Goal: Transaction & Acquisition: Book appointment/travel/reservation

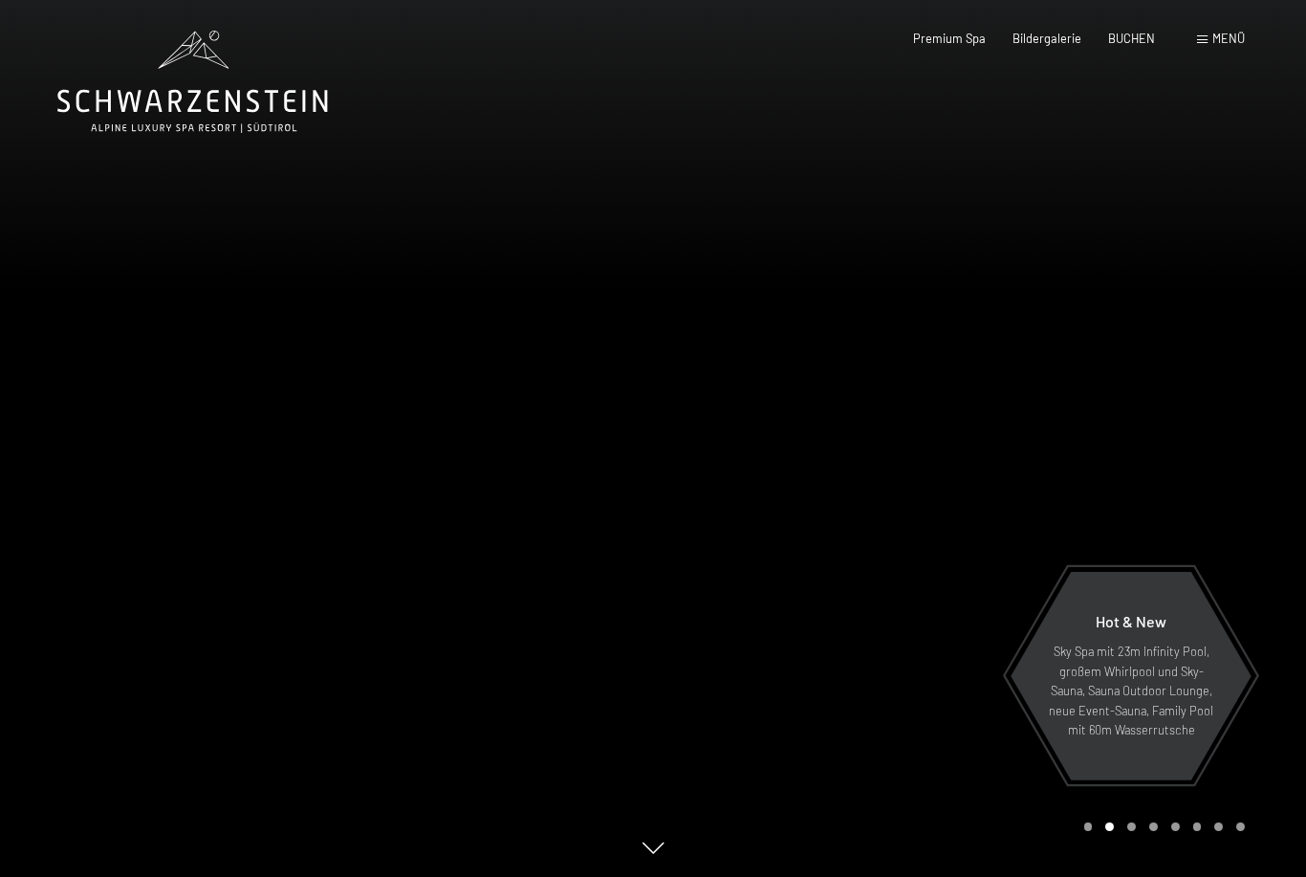
click at [1226, 45] on span "Menü" at bounding box center [1228, 38] width 33 height 15
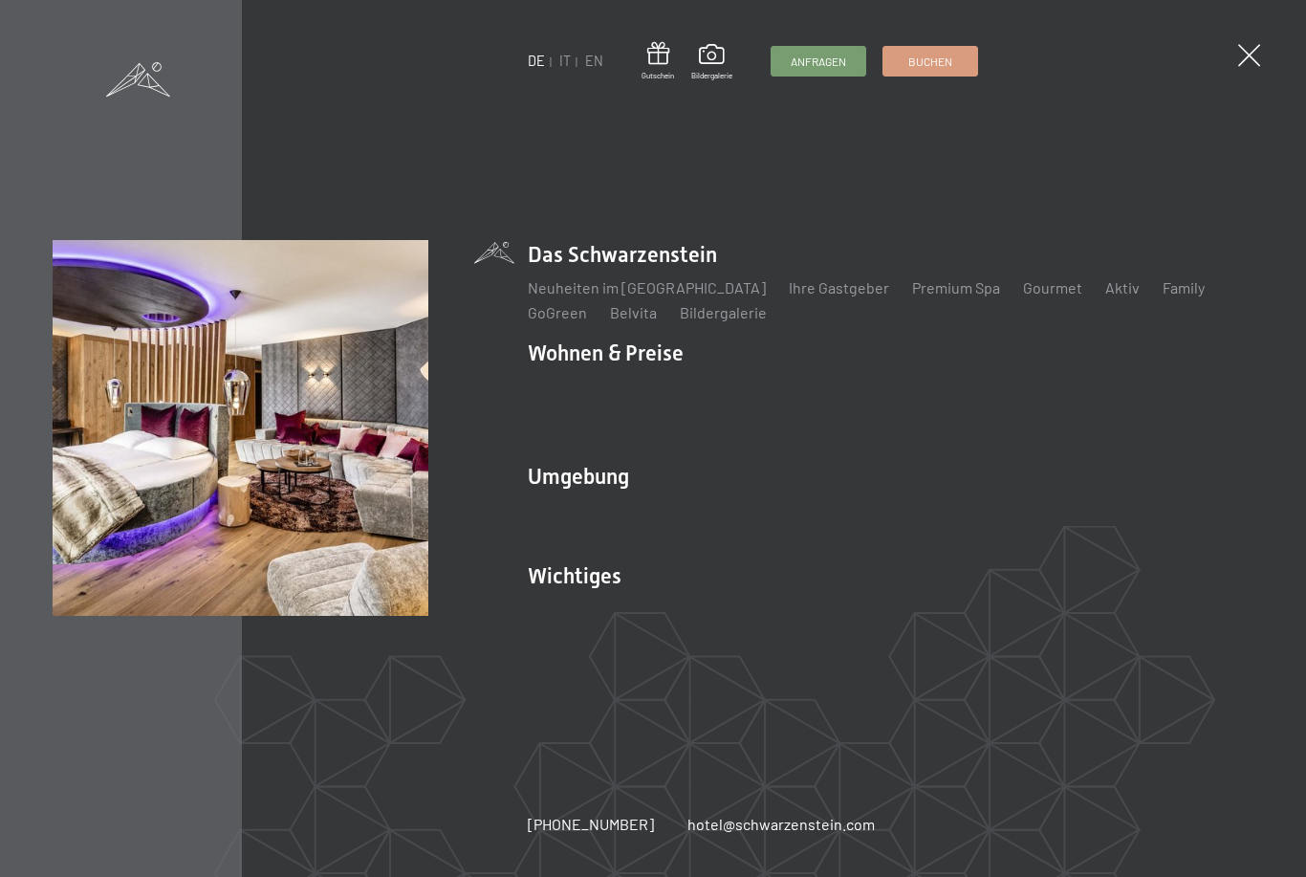
click at [853, 389] on link "Angebote" at bounding box center [842, 387] width 67 height 18
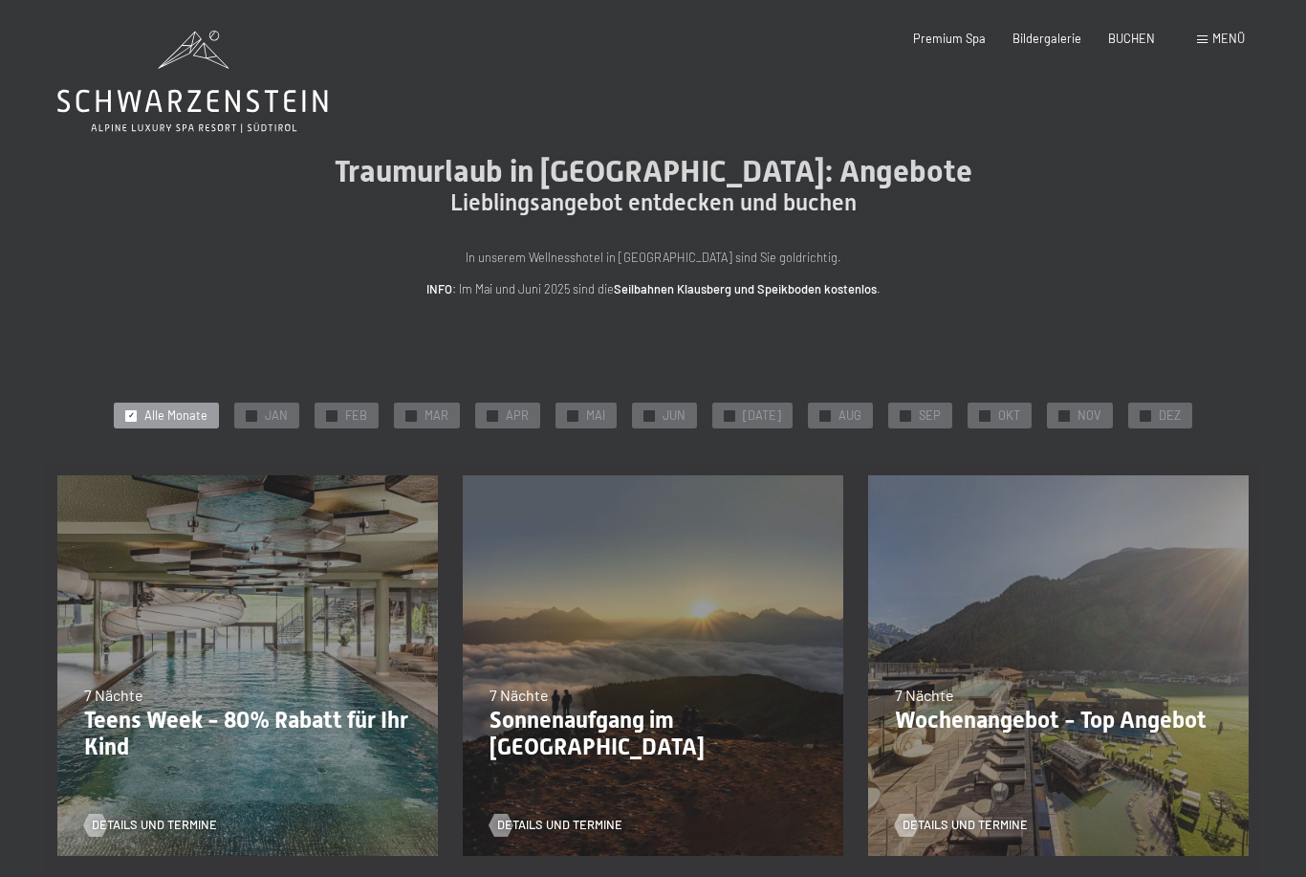
click at [410, 416] on div "✓ MAR" at bounding box center [427, 415] width 66 height 27
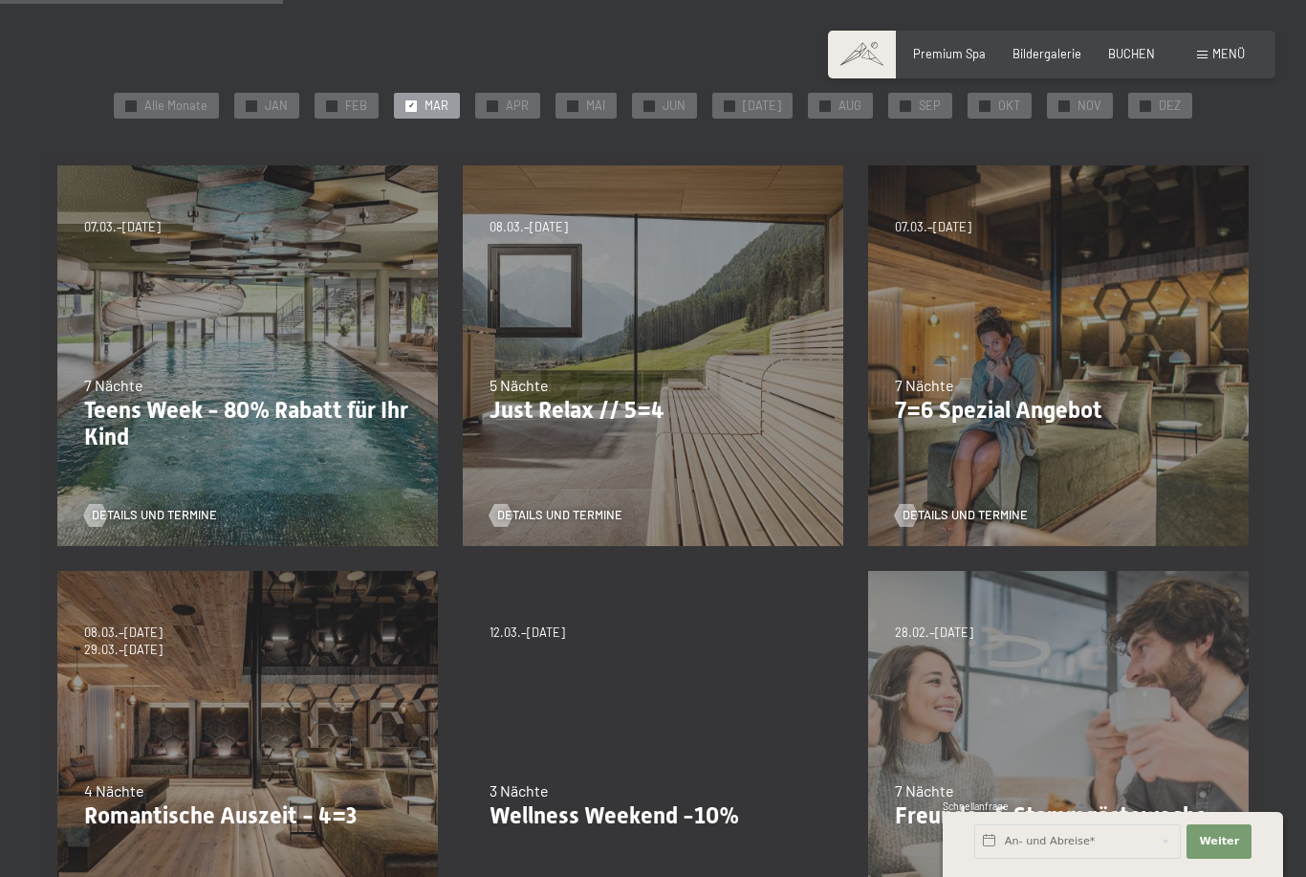
scroll to position [309, 0]
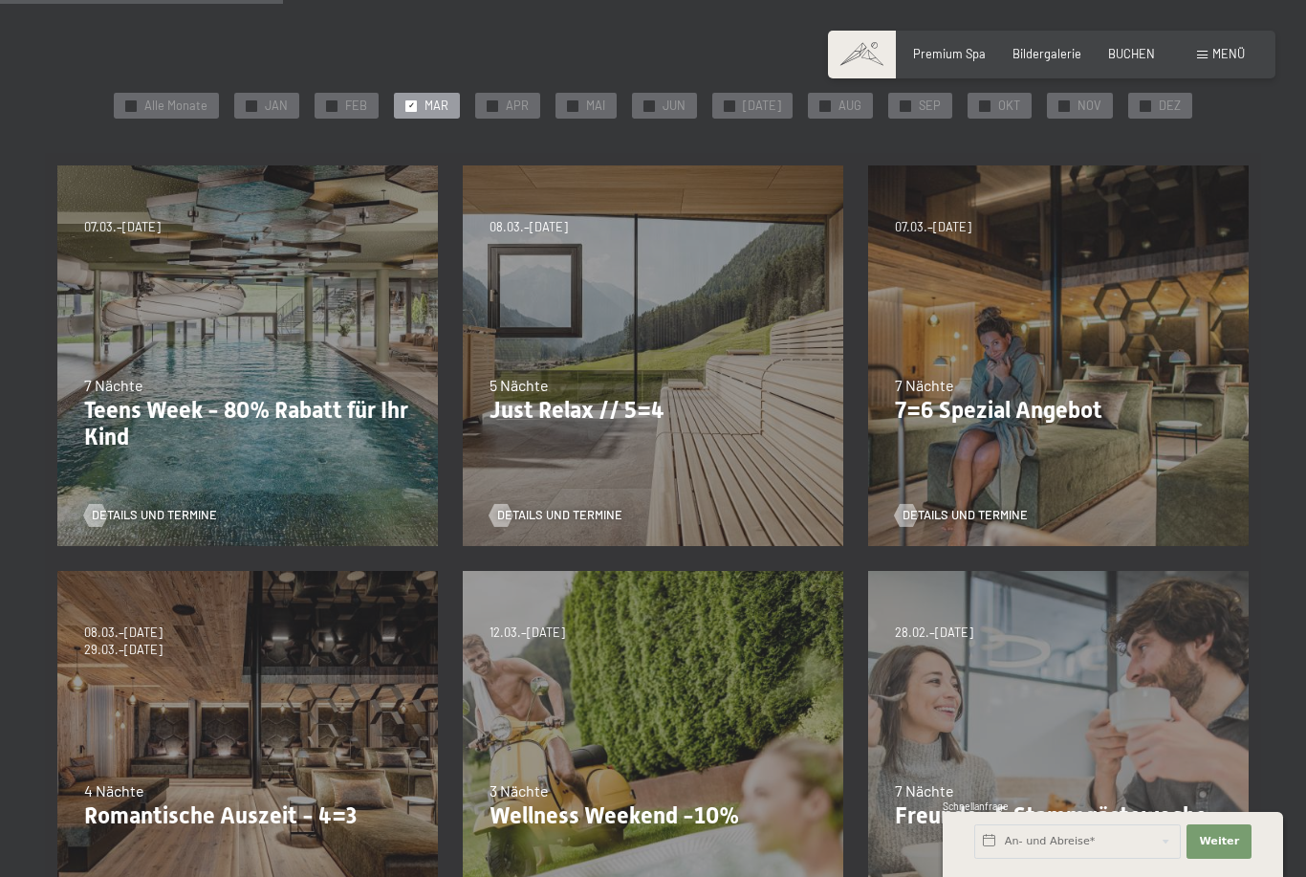
click at [976, 507] on span "Details und Termine" at bounding box center [964, 515] width 125 height 17
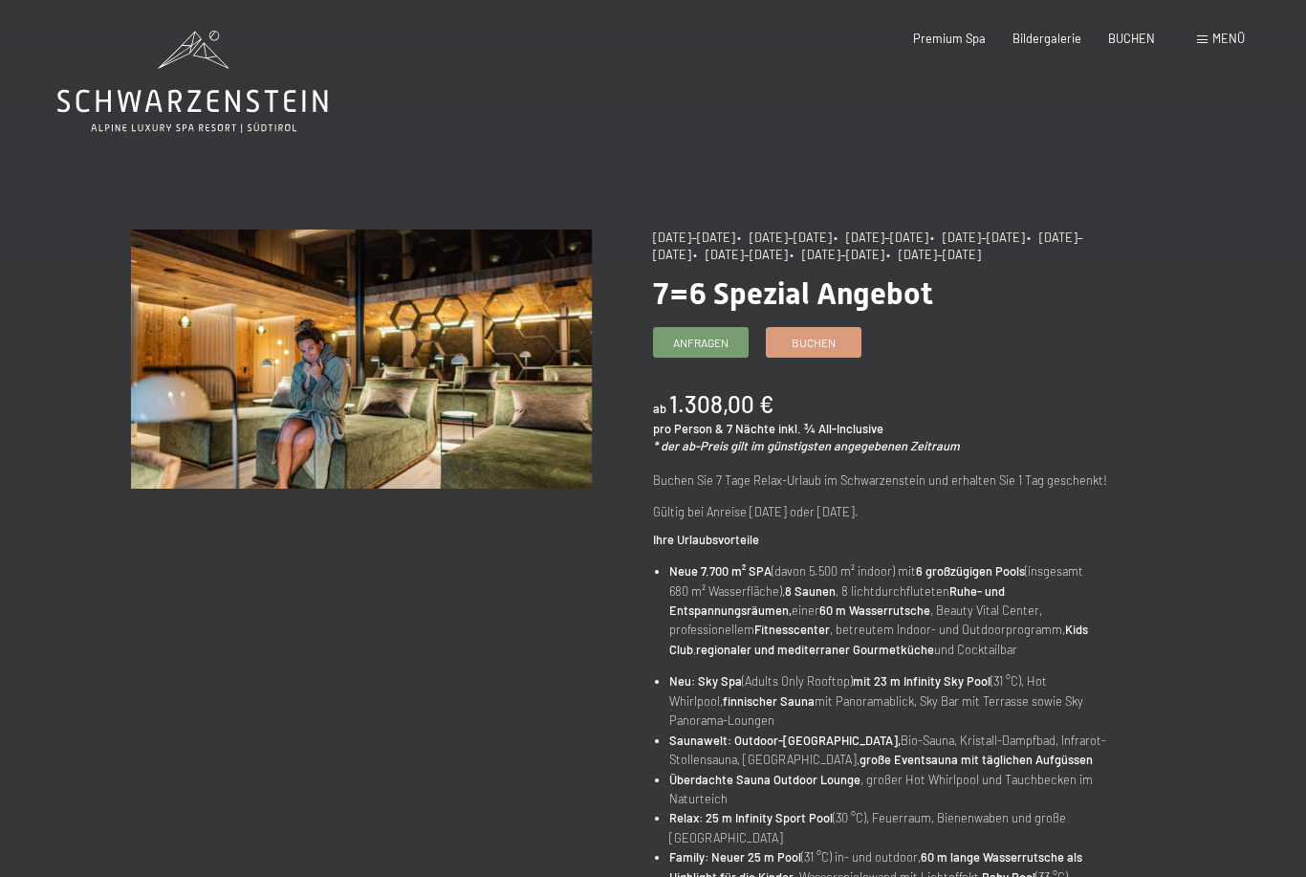
click at [725, 342] on span "Anfragen" at bounding box center [700, 343] width 55 height 16
click at [831, 335] on span "Buchen" at bounding box center [814, 343] width 44 height 16
click at [833, 336] on span "Buchen" at bounding box center [814, 343] width 44 height 16
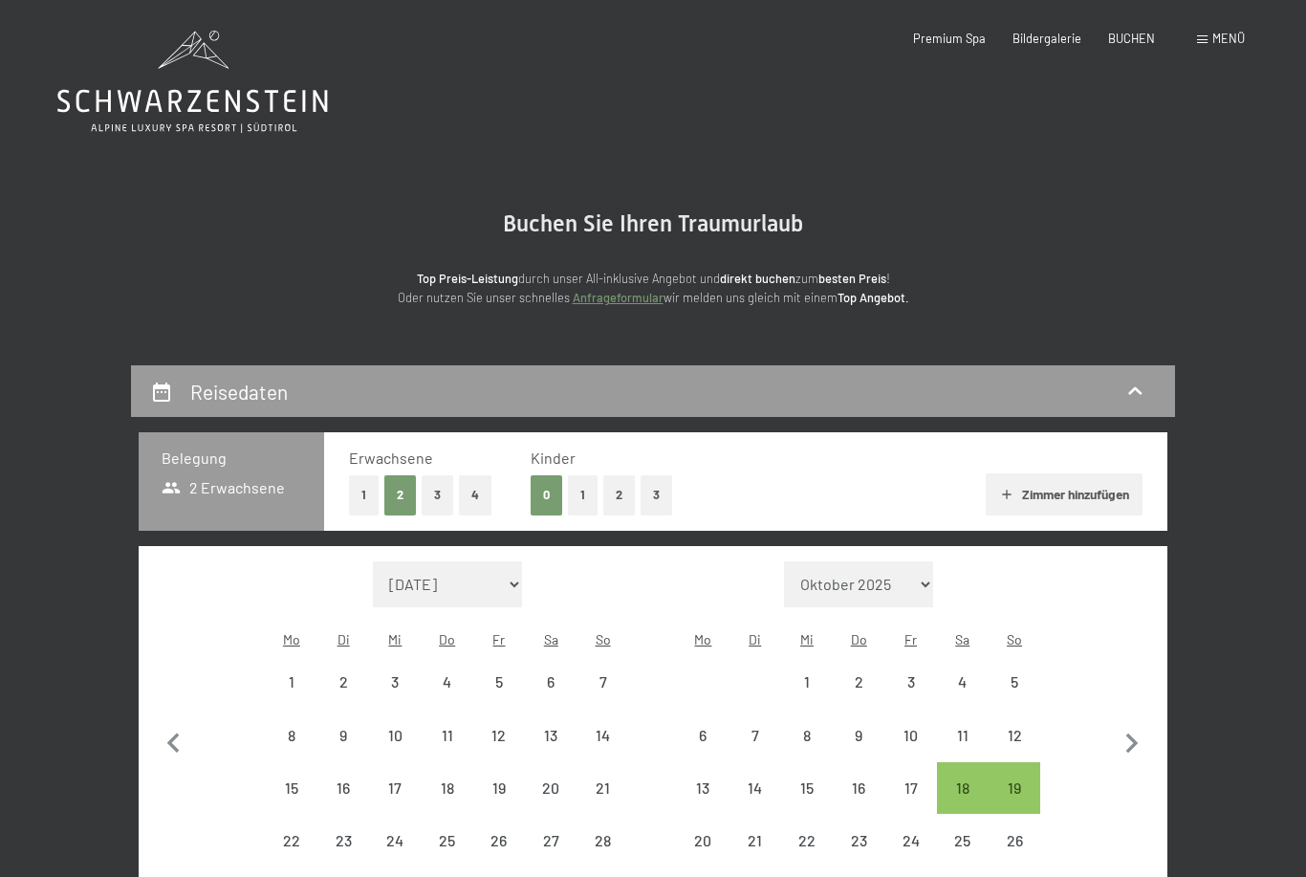
select select "[DATE]"
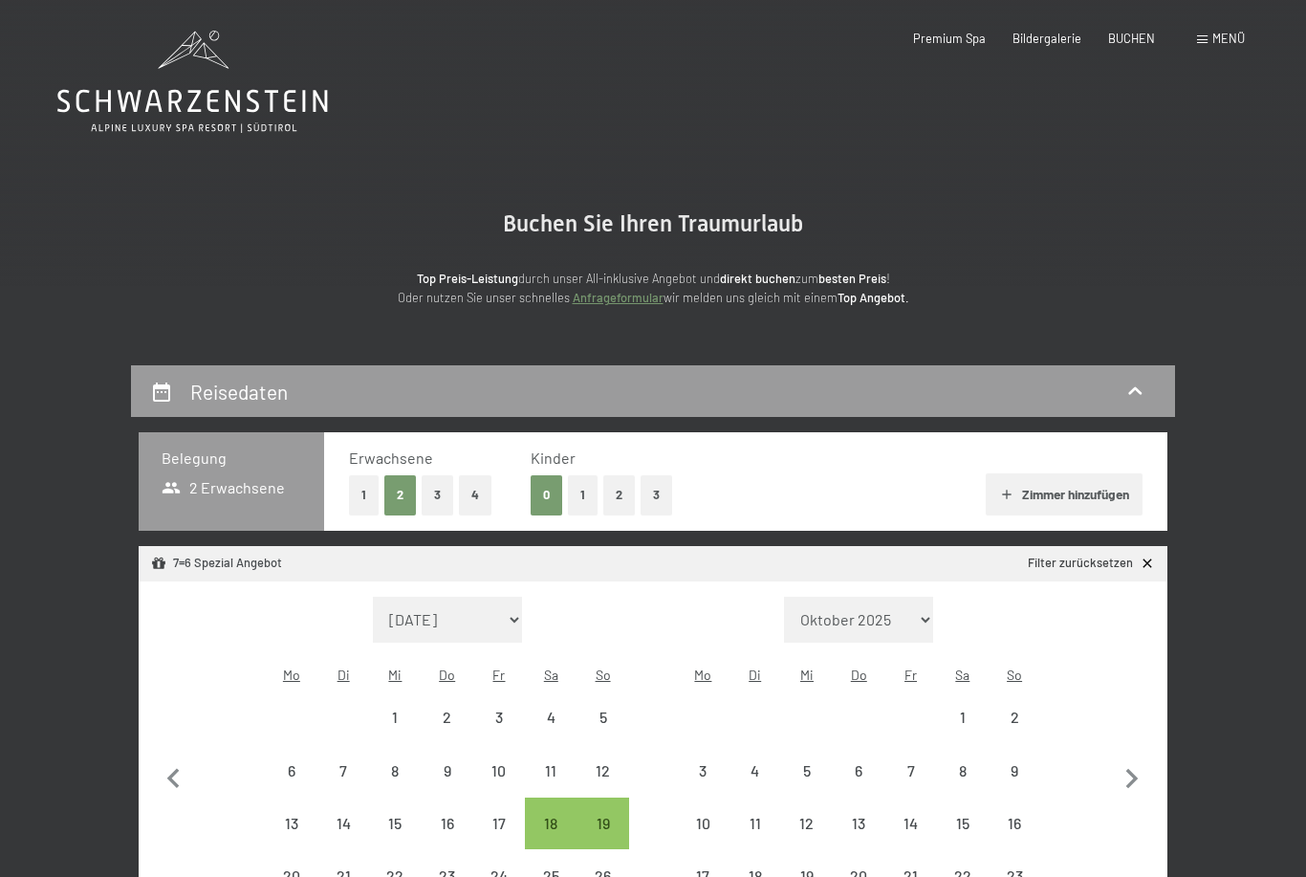
select select "[DATE]"
select select "2025-11-01"
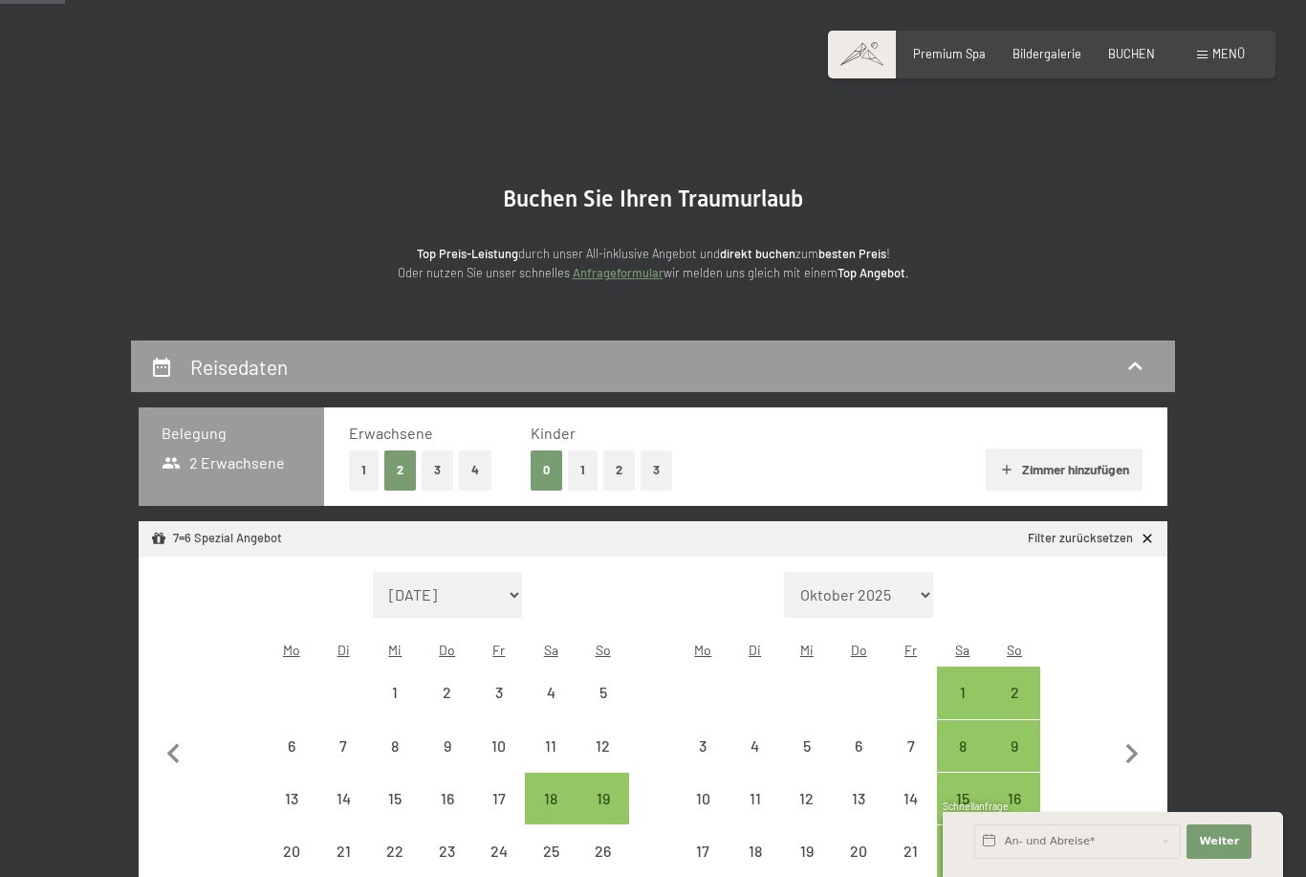
scroll to position [204, 0]
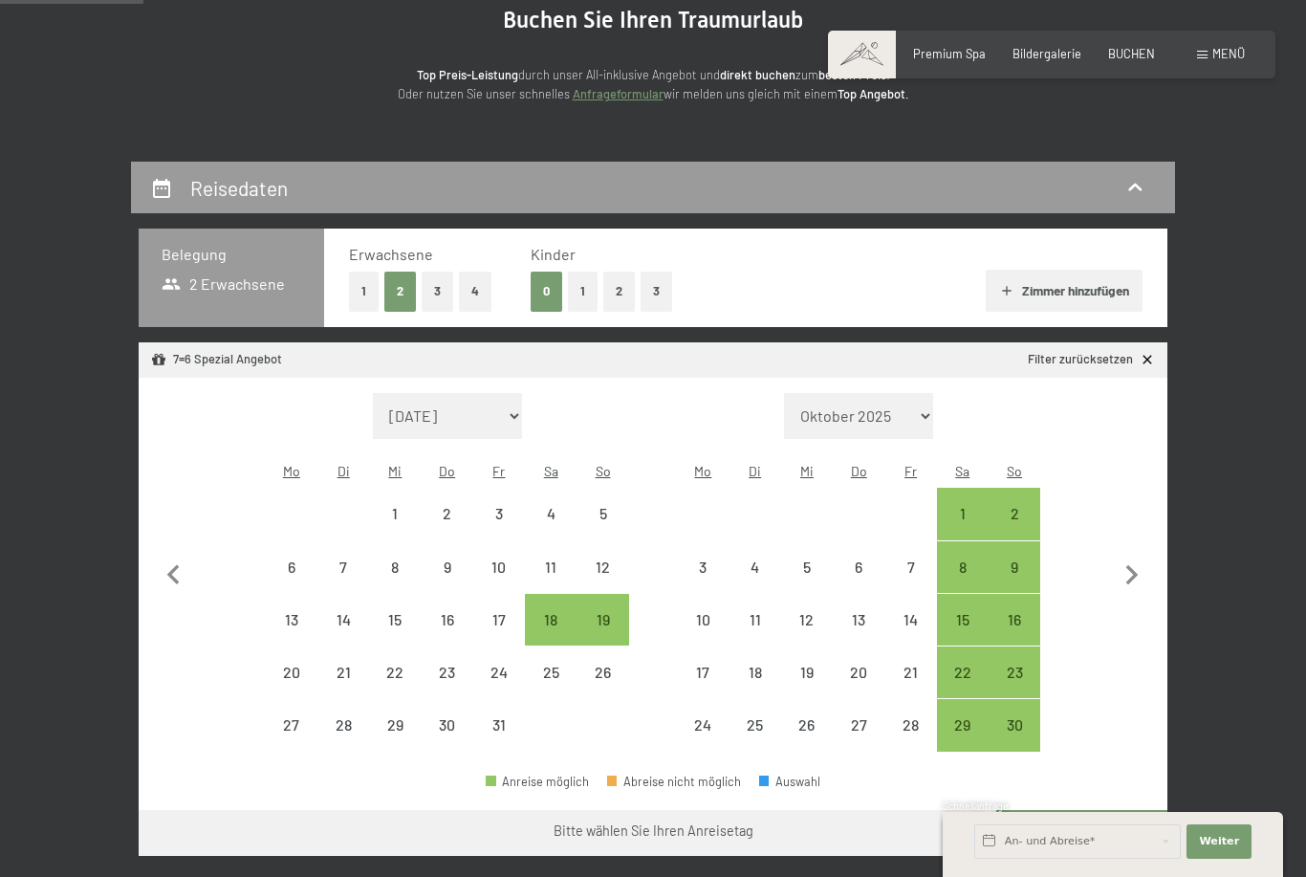
click at [1131, 568] on icon "button" at bounding box center [1132, 575] width 12 height 20
select select "2025-11-01"
select select "2025-12-01"
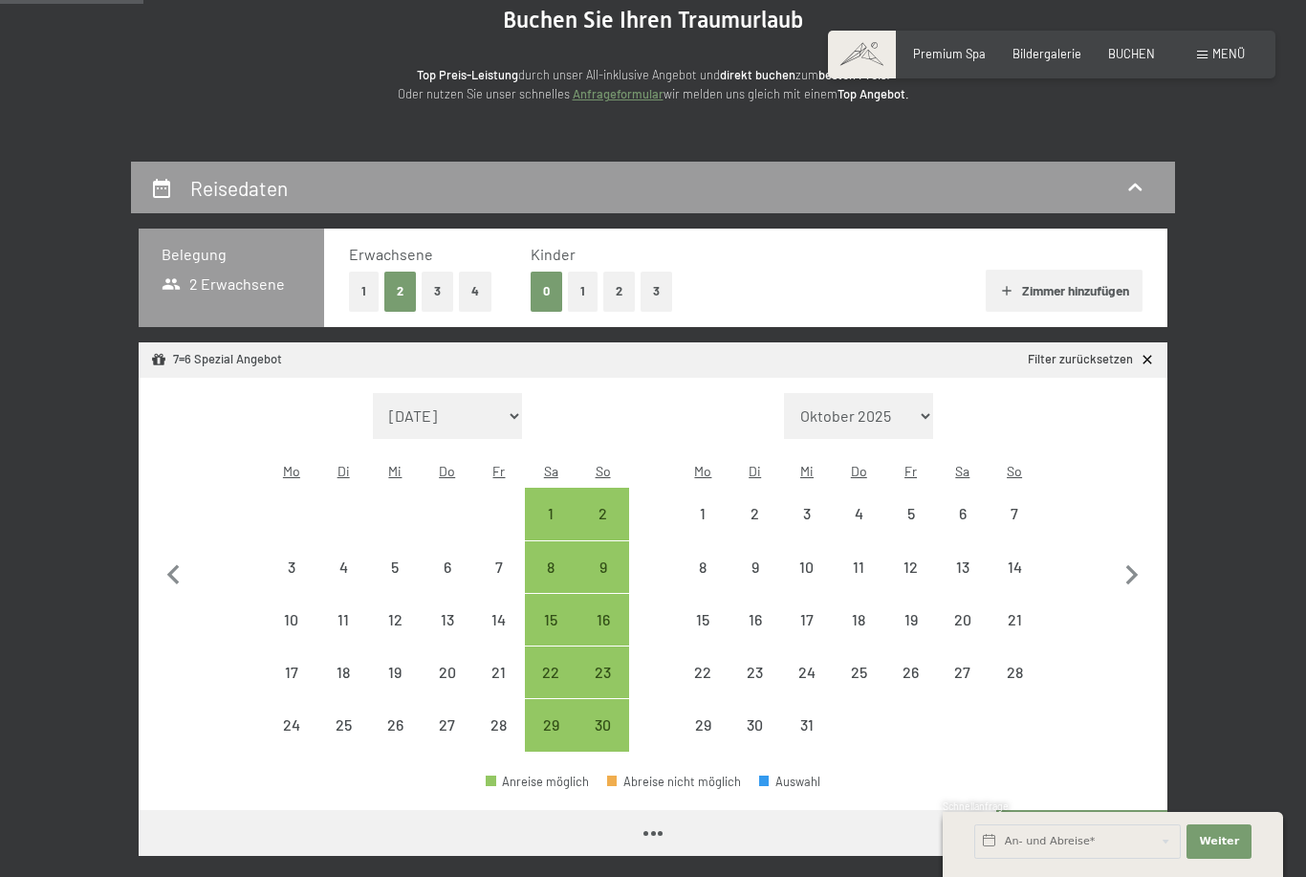
select select "2025-11-01"
select select "2025-12-01"
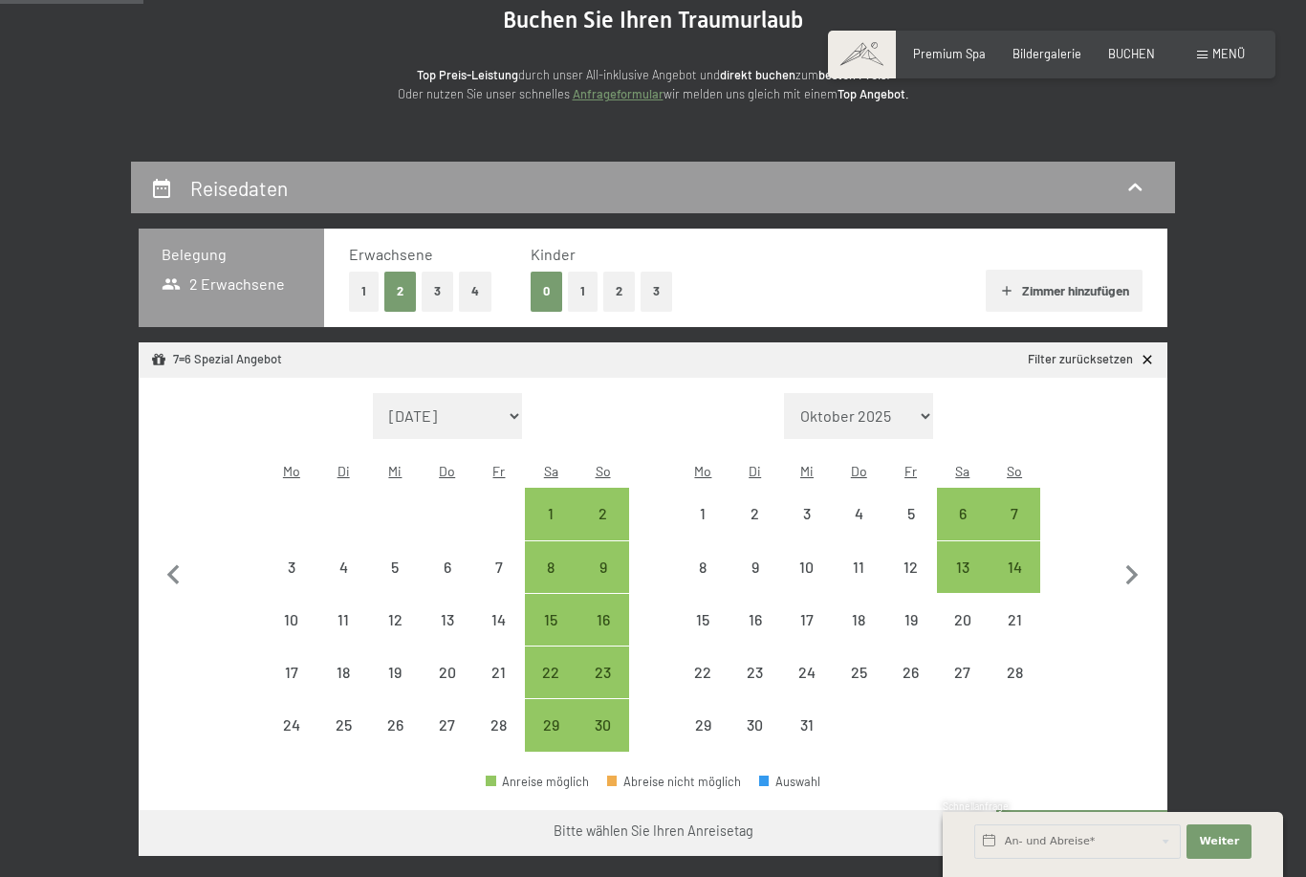
click at [1142, 565] on icon "button" at bounding box center [1132, 575] width 40 height 40
select select "2025-12-01"
select select "2026-01-01"
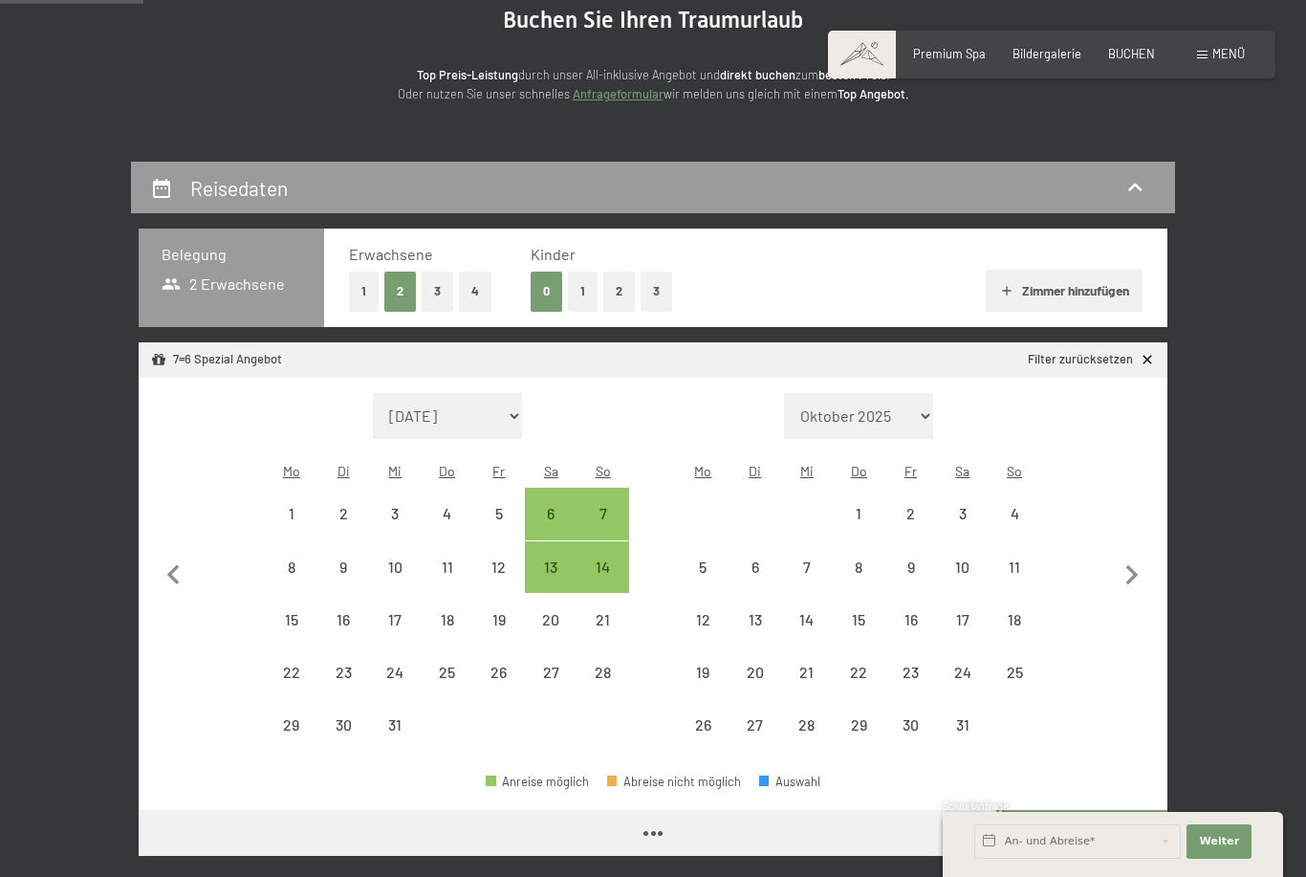
select select "2025-12-01"
select select "2026-01-01"
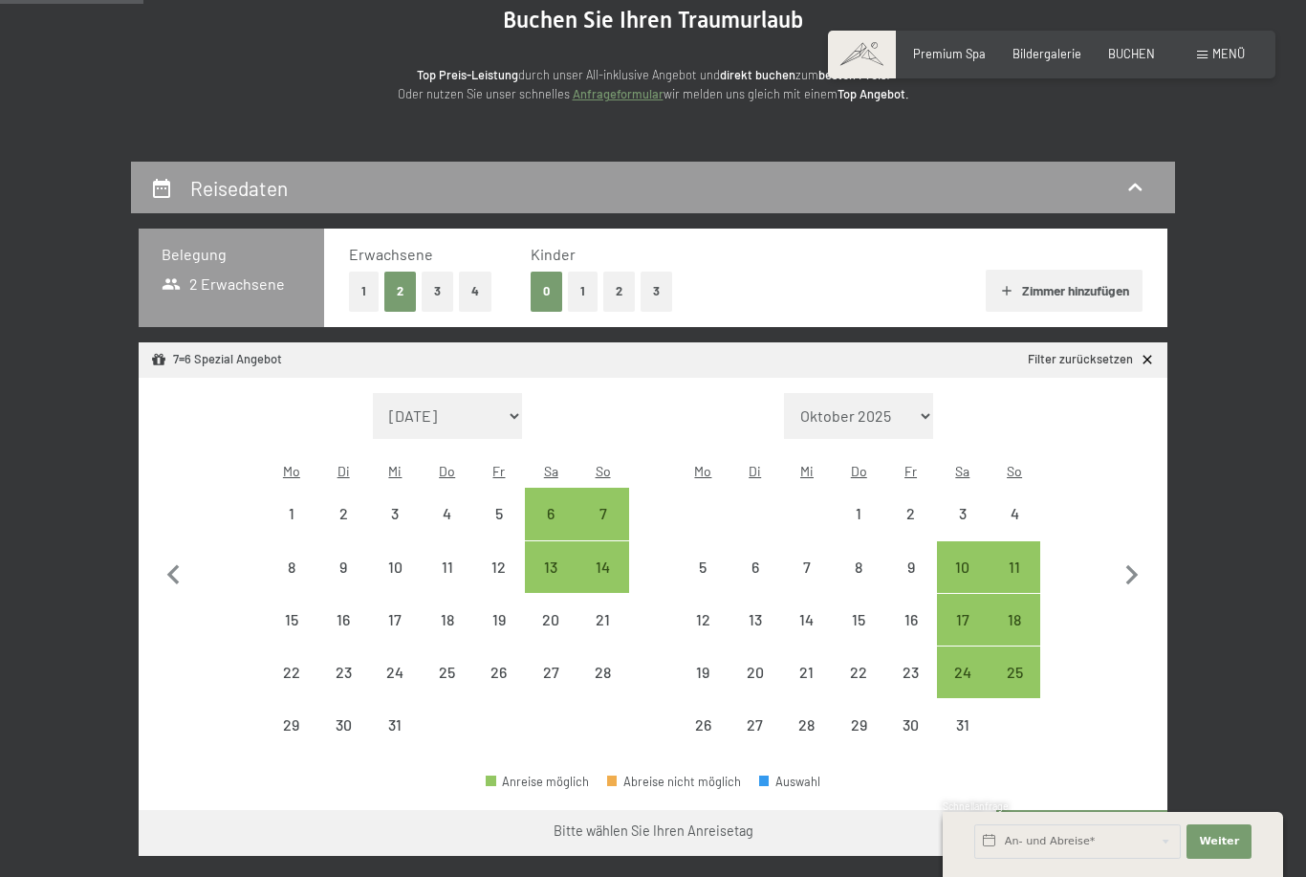
click at [1133, 566] on icon "button" at bounding box center [1132, 575] width 12 height 20
select select "2026-01-01"
select select "2026-02-01"
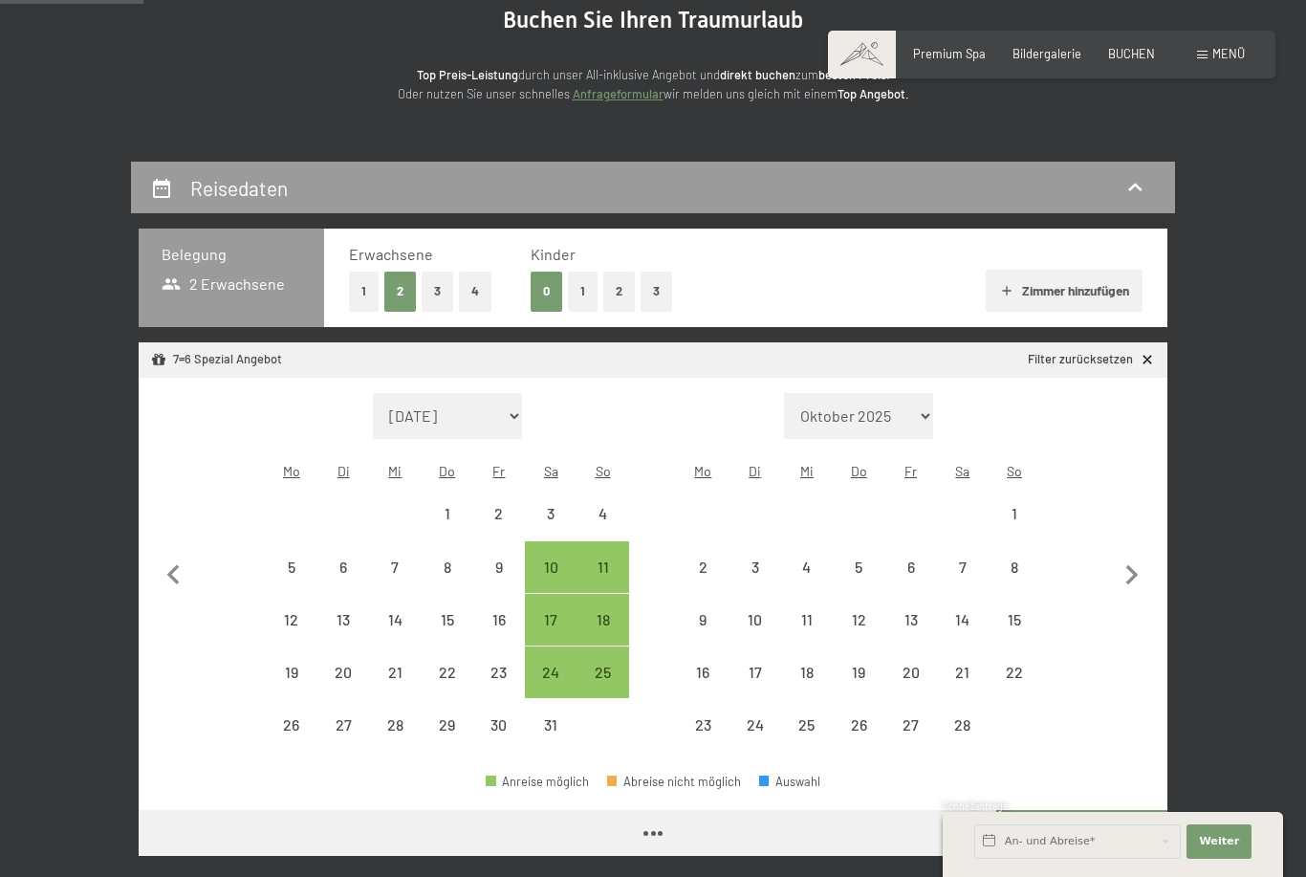
select select "2026-01-01"
select select "2026-02-01"
click at [1142, 557] on icon "button" at bounding box center [1132, 575] width 40 height 40
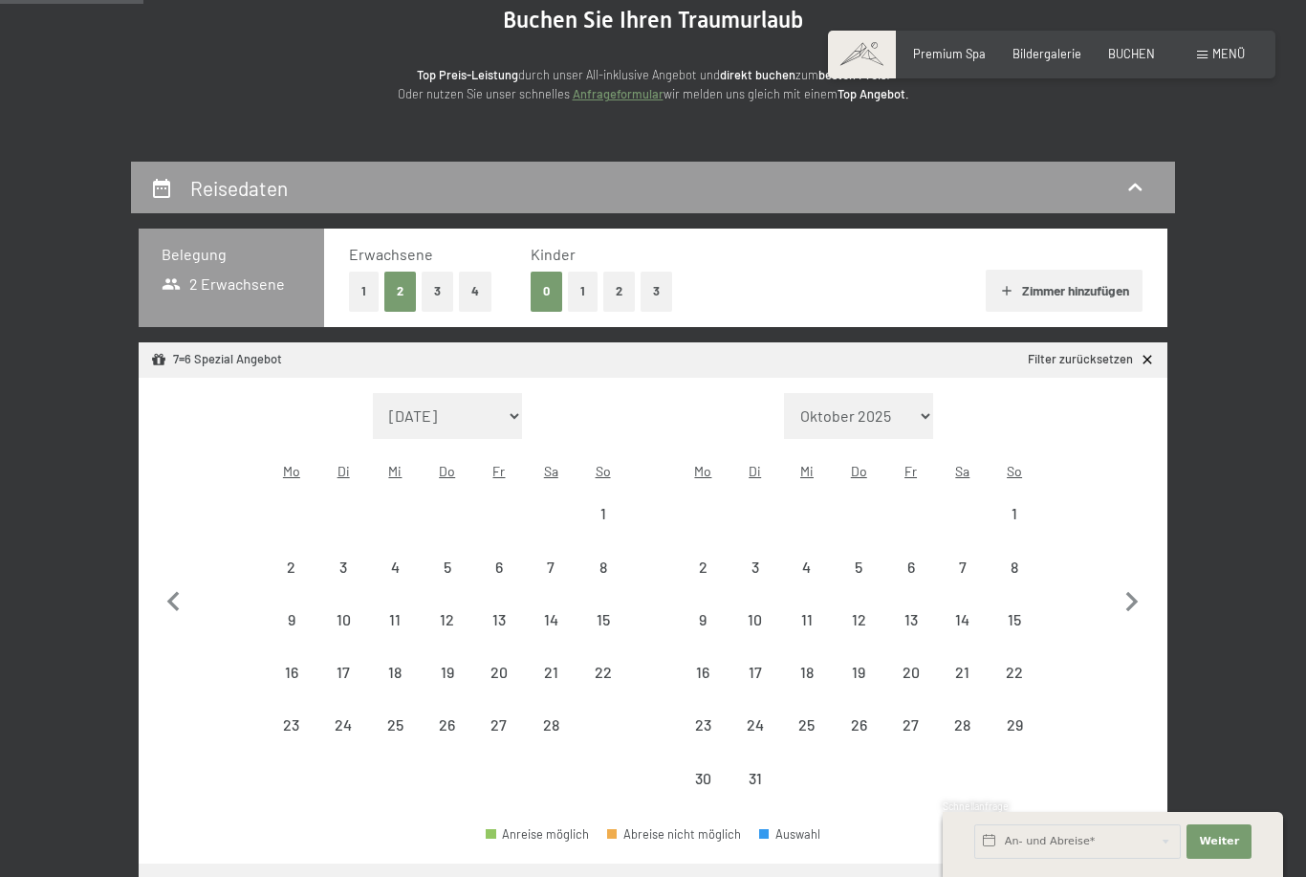
select select "2026-02-01"
select select "2026-03-01"
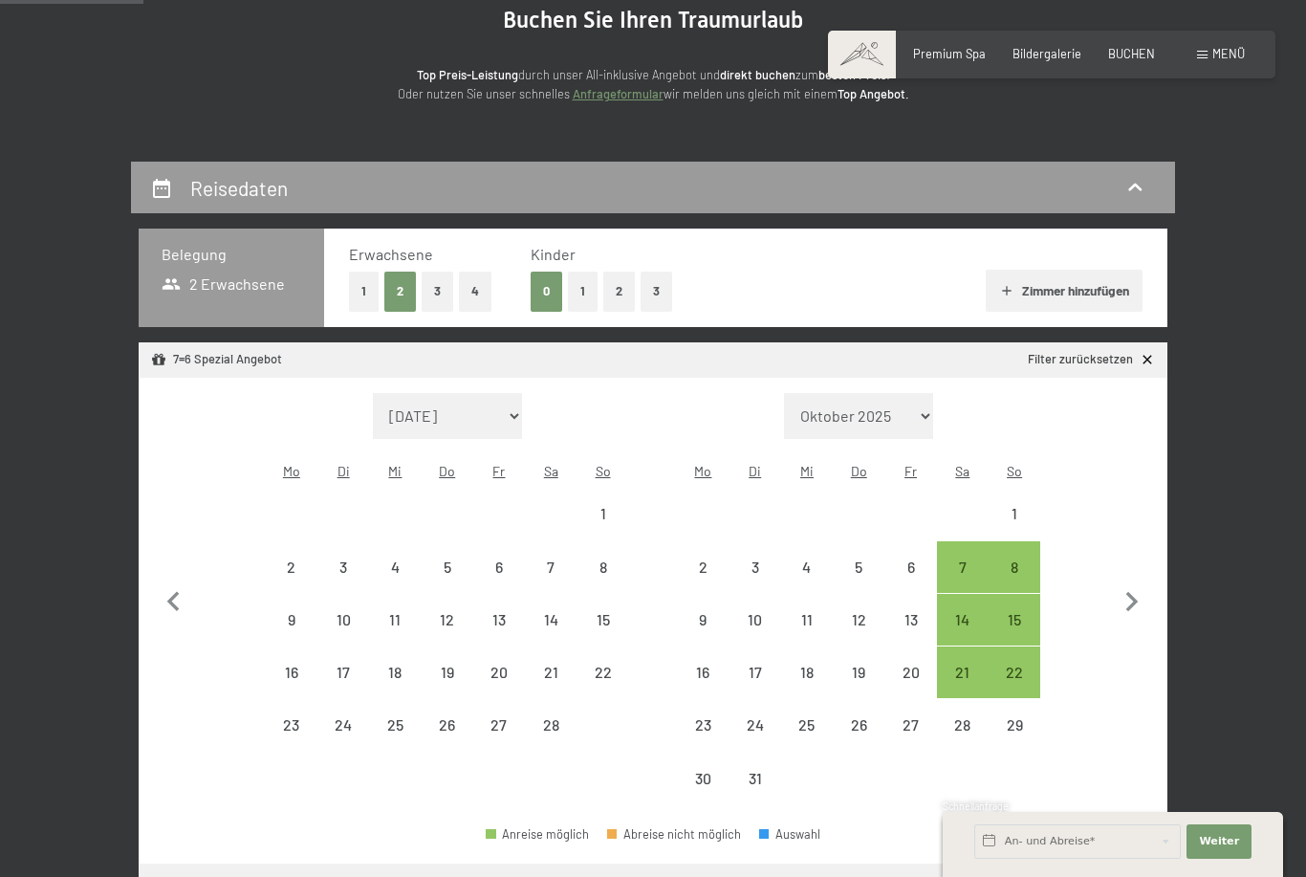
click at [1025, 664] on div "22" at bounding box center [1014, 688] width 48 height 48
select select "2026-02-01"
select select "2026-03-01"
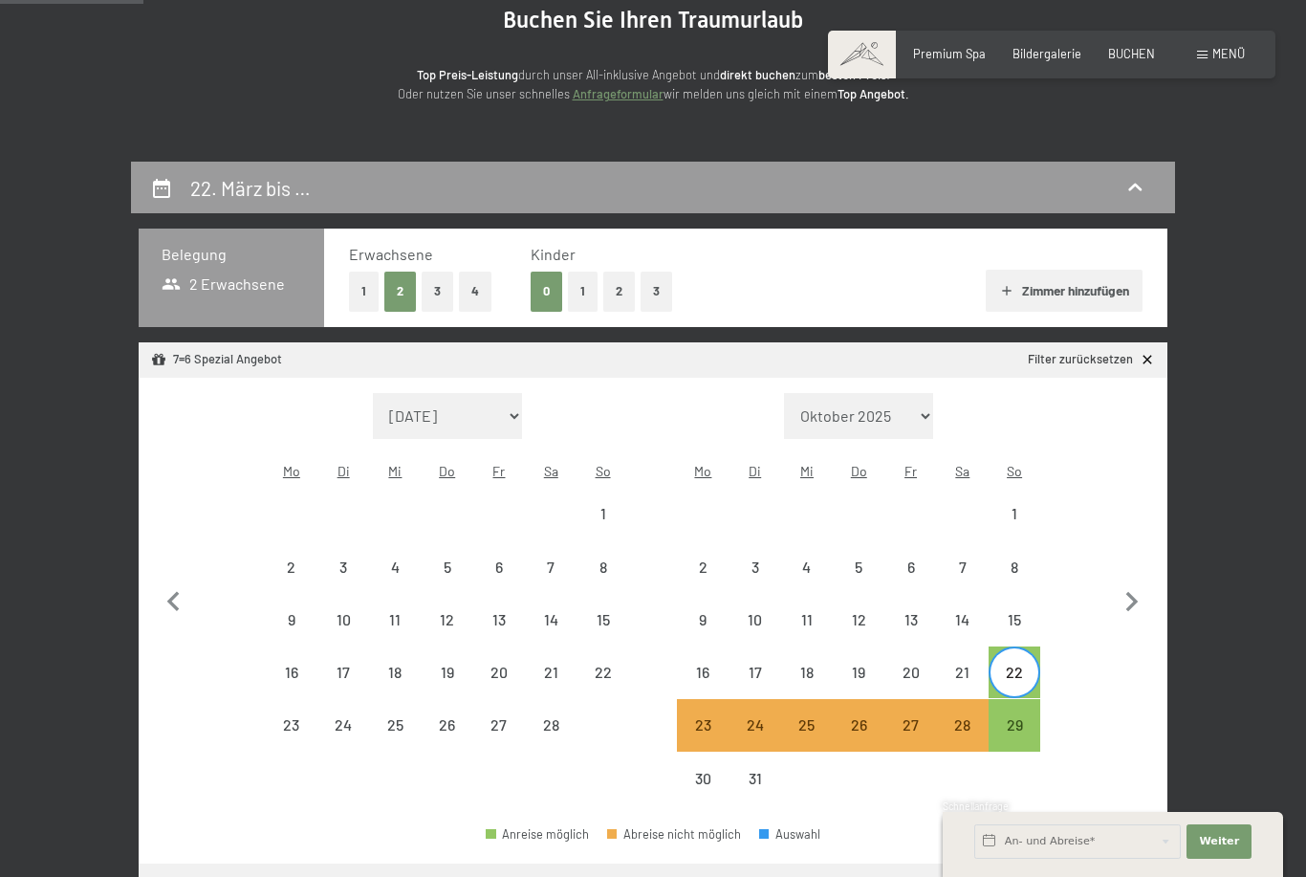
click at [1018, 717] on div "29" at bounding box center [1014, 741] width 48 height 48
select select "2026-02-01"
select select "2026-03-01"
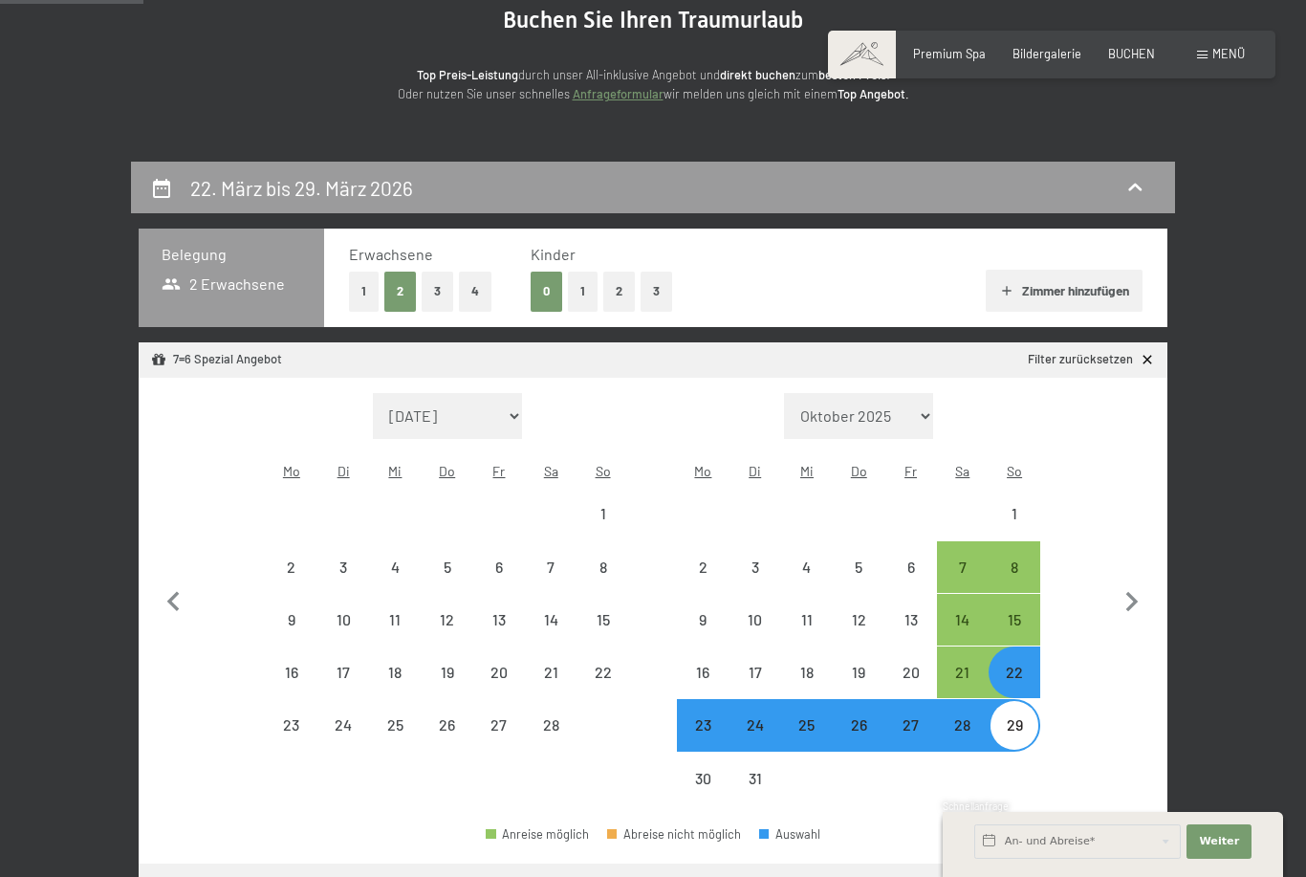
select select "2025-10-01"
select select "2025-11-01"
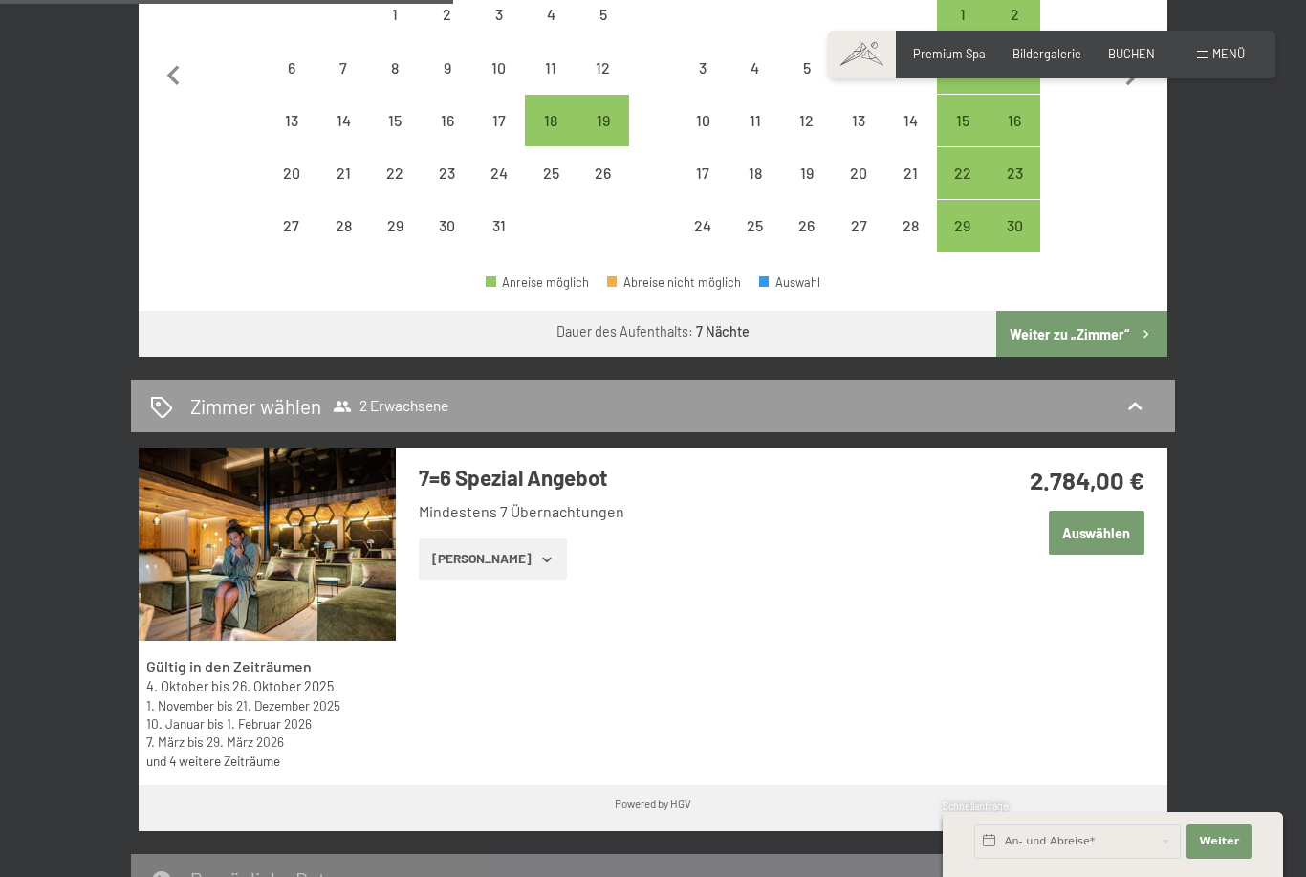
scroll to position [718, 0]
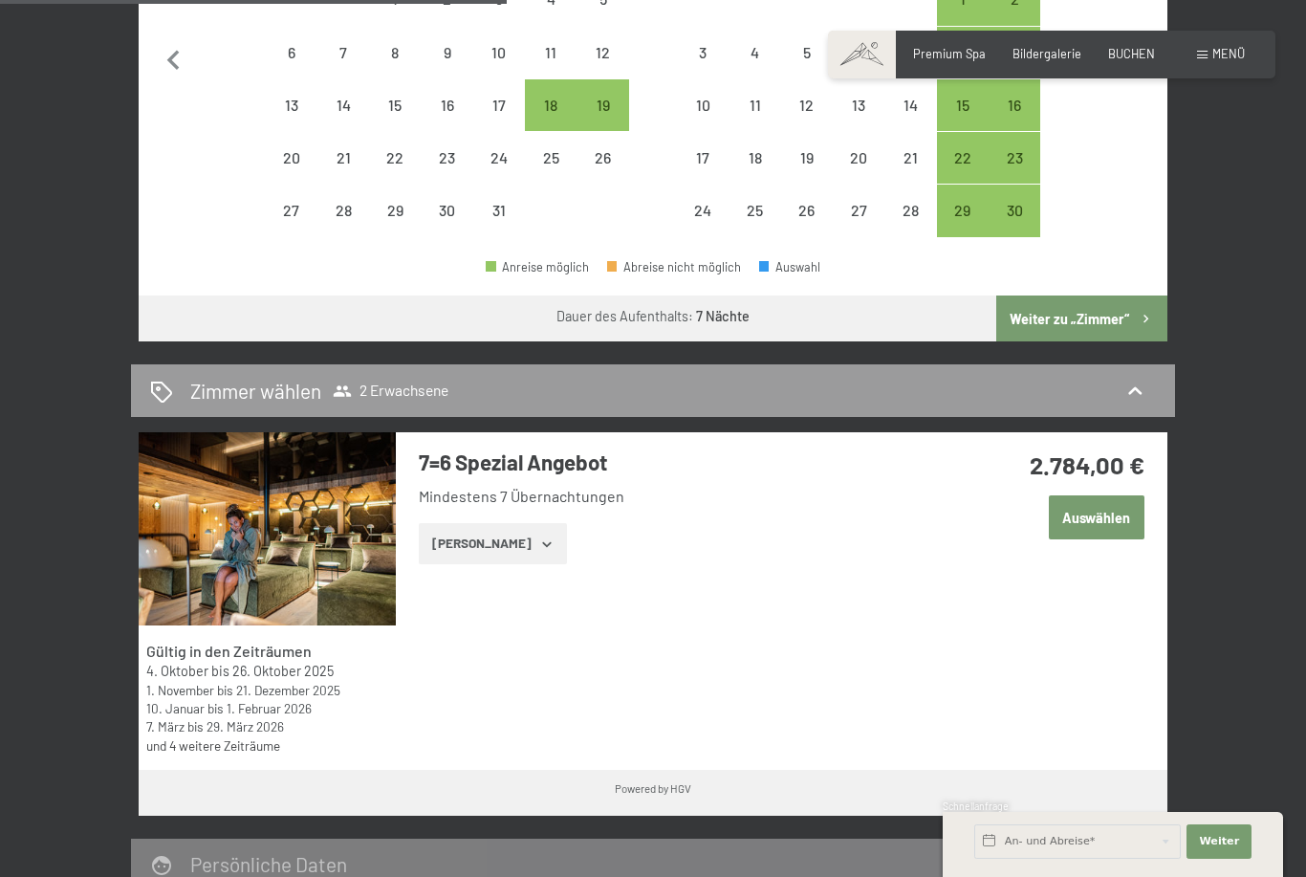
click at [1107, 495] on button "Auswählen" at bounding box center [1097, 517] width 96 height 44
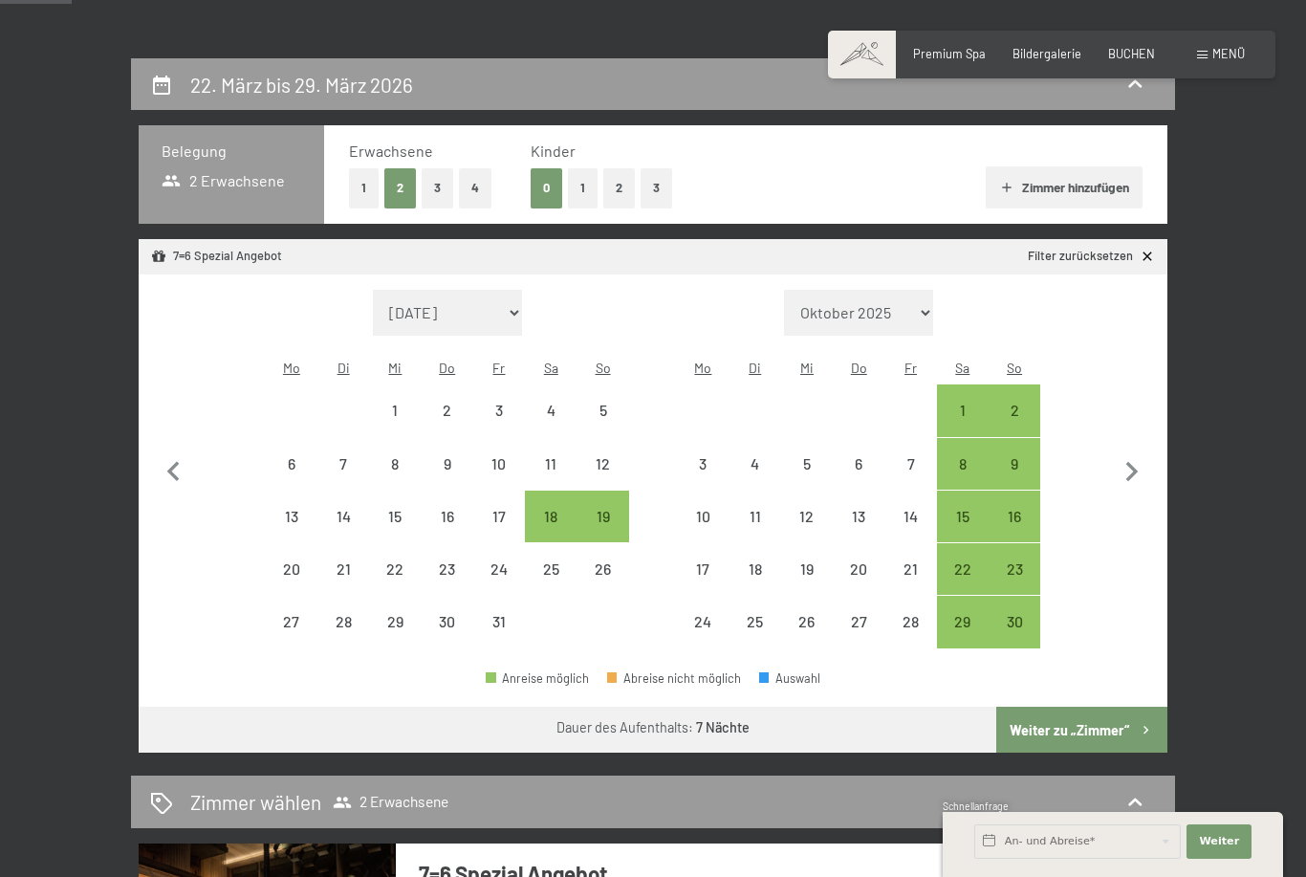
scroll to position [310, 0]
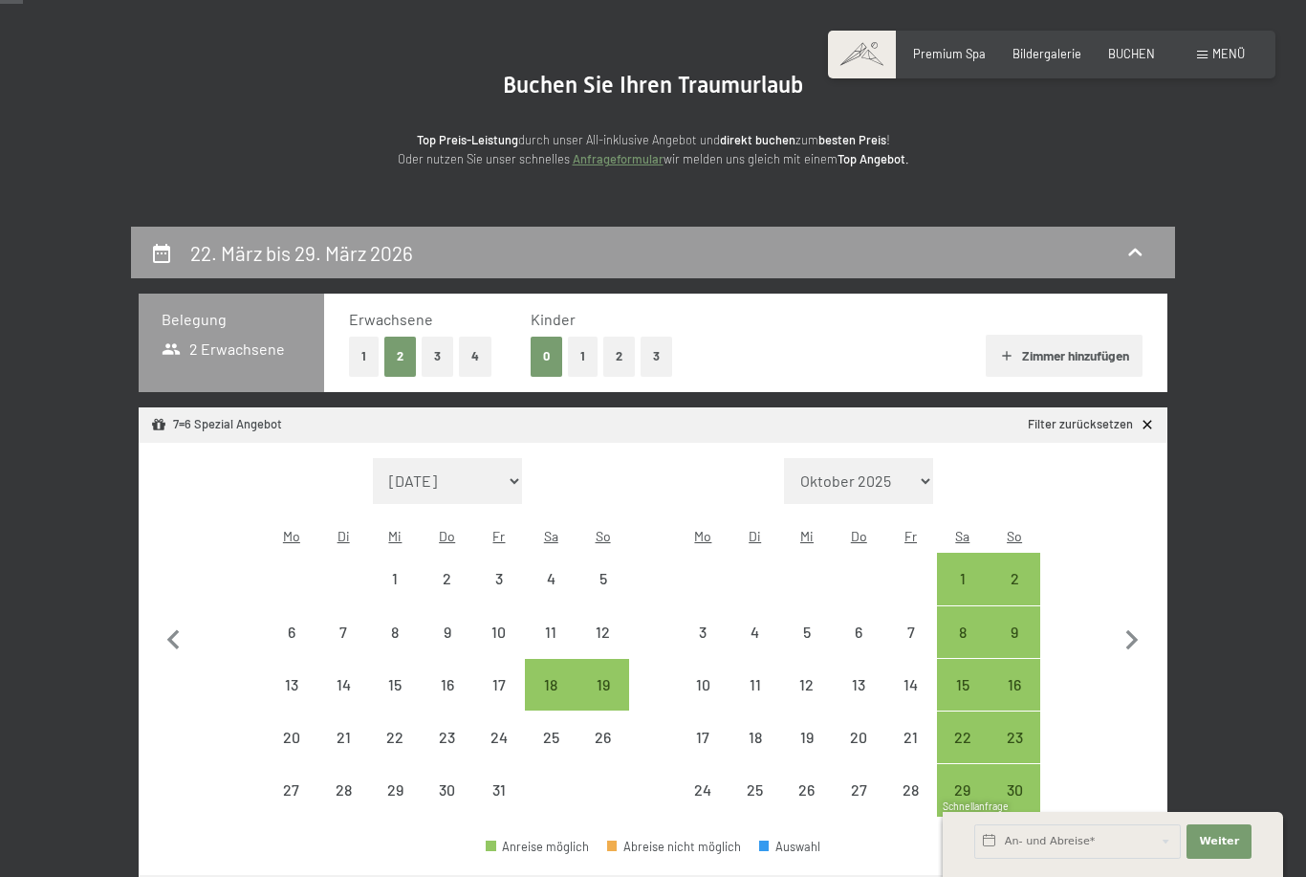
scroll to position [100, 0]
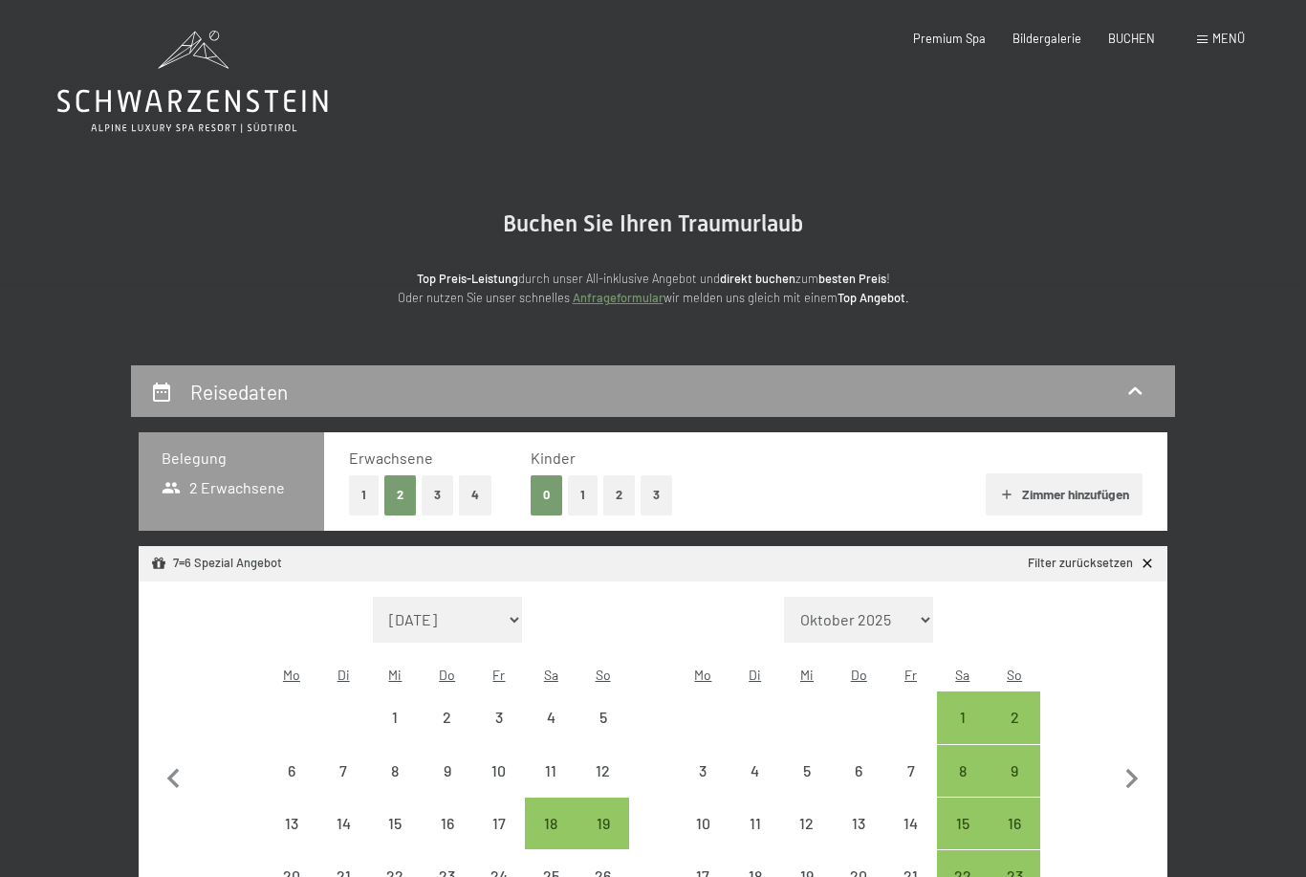
select select "[DATE]"
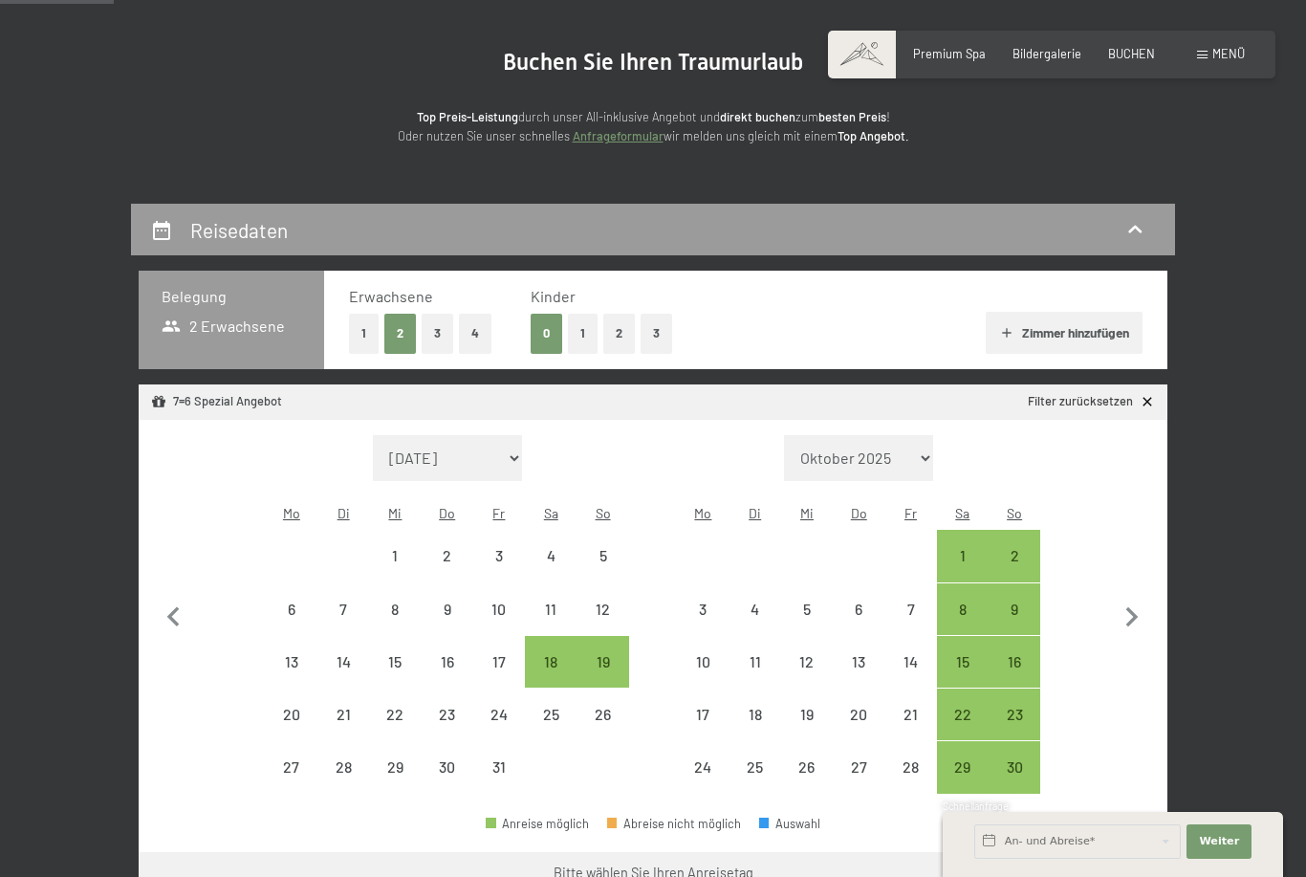
scroll to position [163, 0]
click at [1024, 706] on div "23" at bounding box center [1014, 730] width 48 height 48
select select "[DATE]"
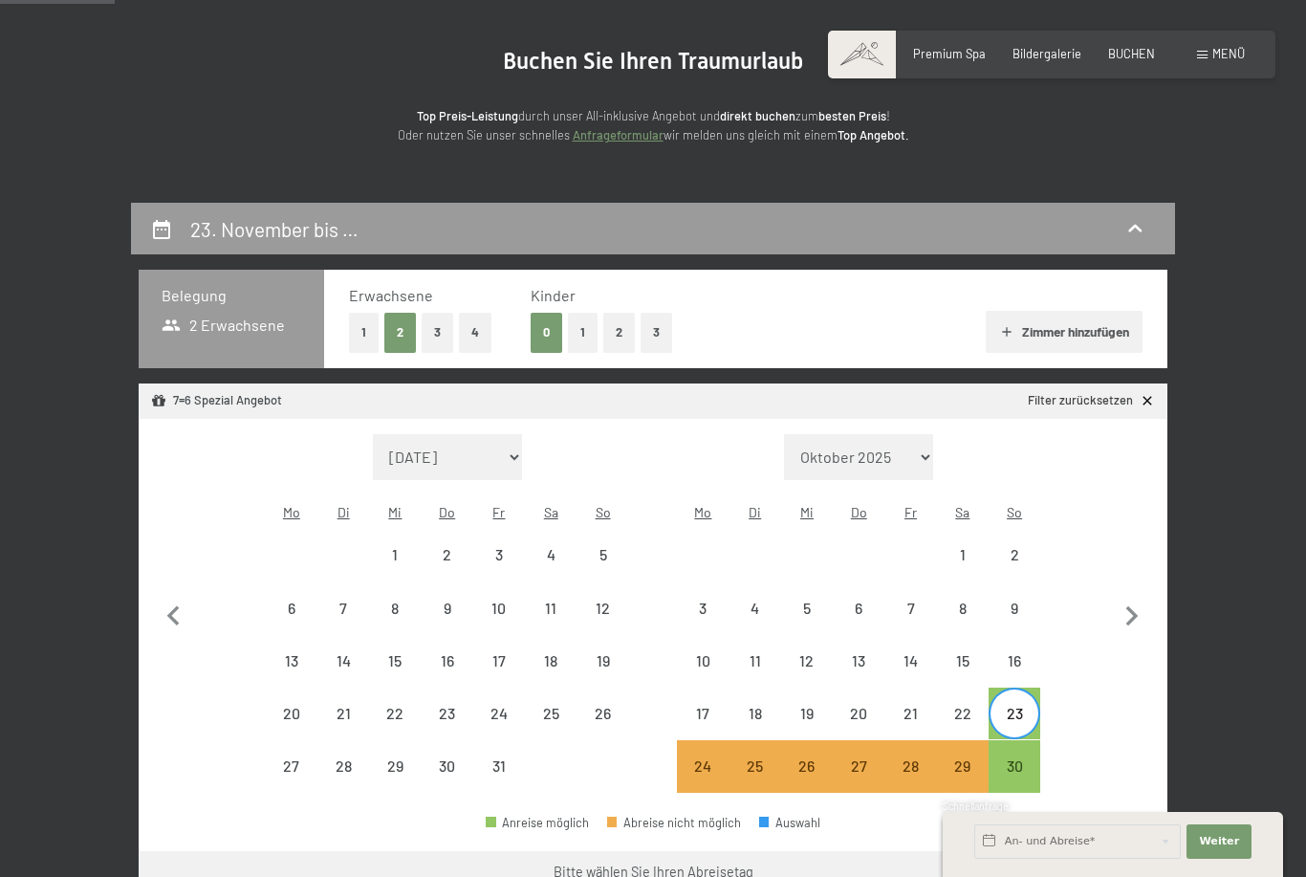
click at [1016, 758] on div "30" at bounding box center [1014, 782] width 48 height 48
select select "[DATE]"
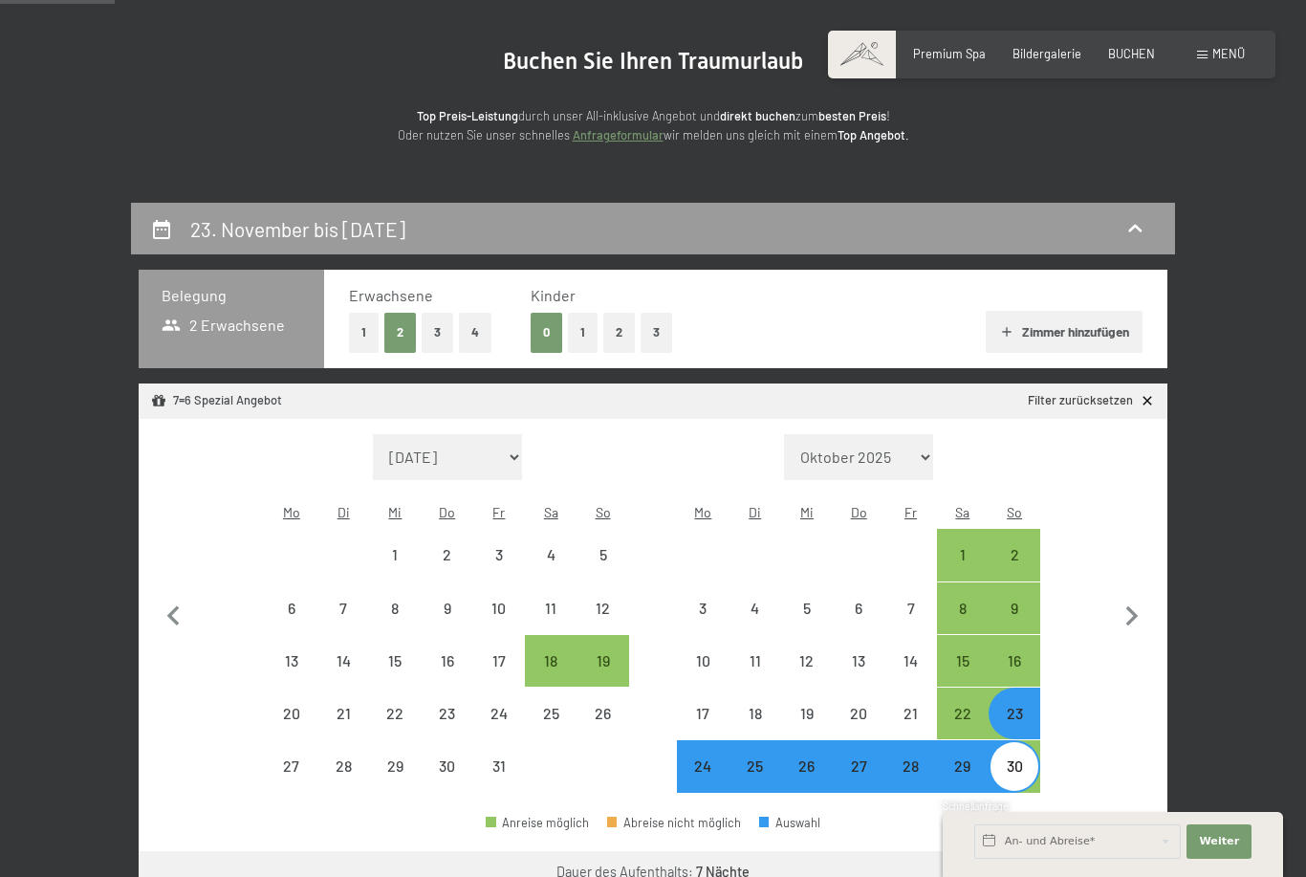
select select "[DATE]"
select select "2025-11-01"
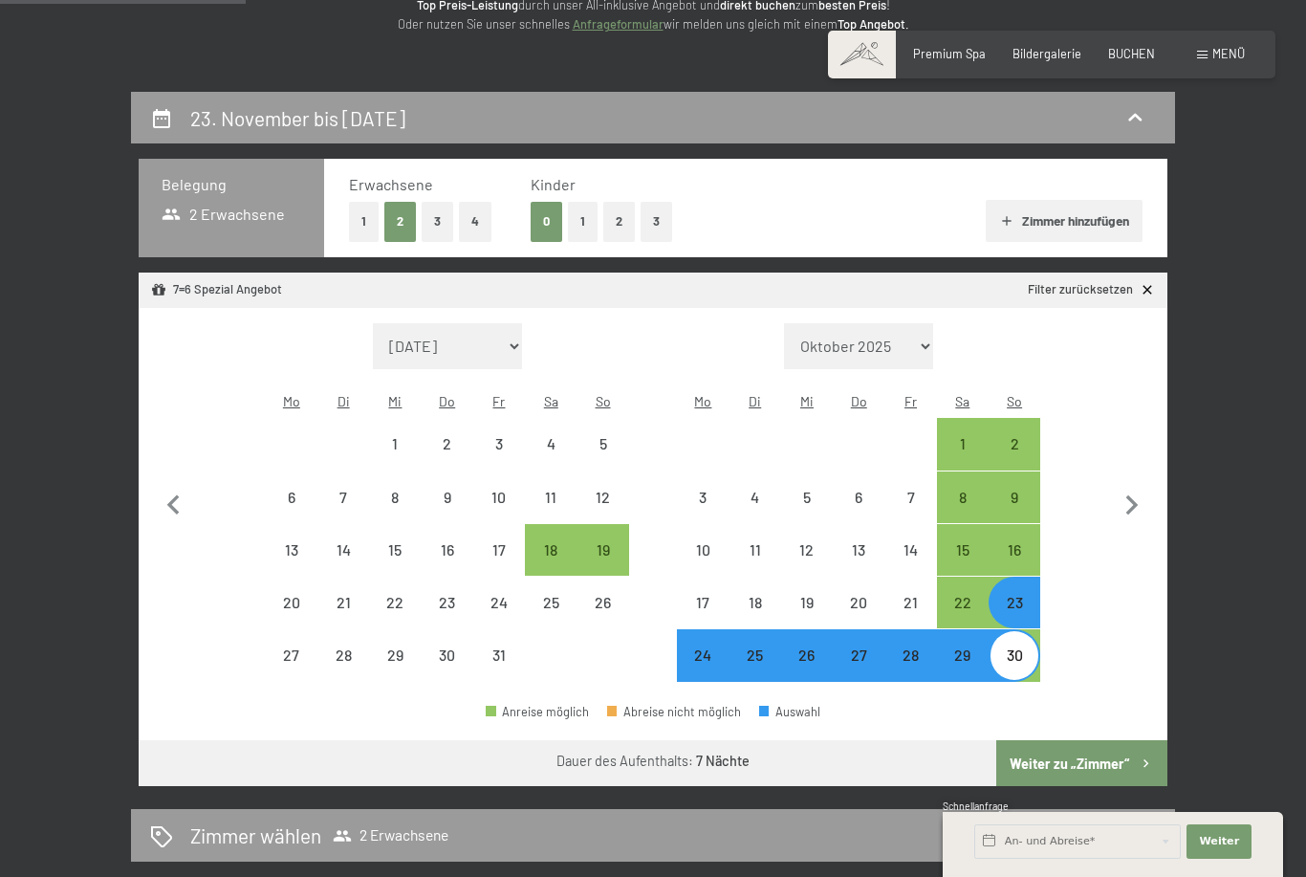
scroll to position [440, 0]
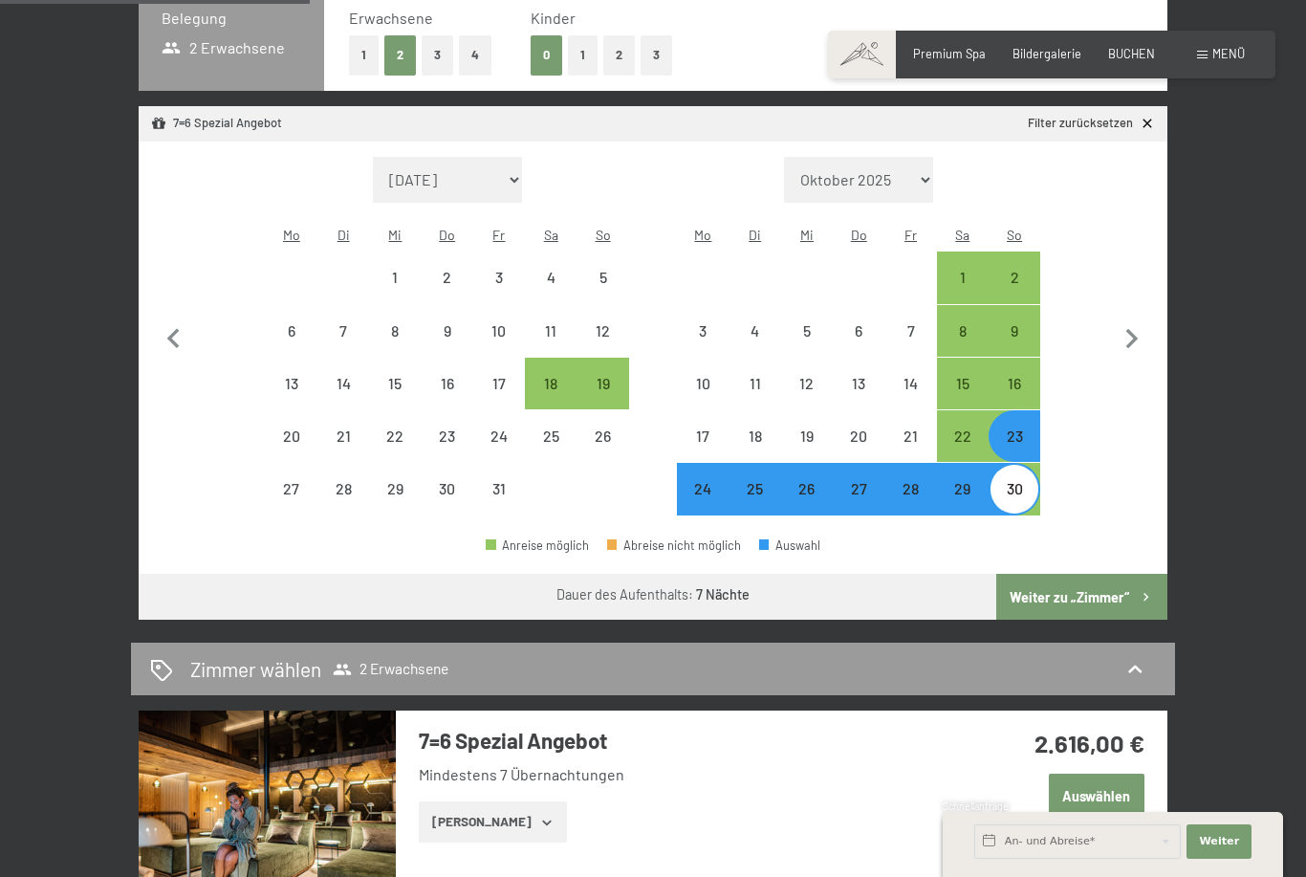
click at [1113, 773] on button "Auswählen" at bounding box center [1097, 795] width 96 height 44
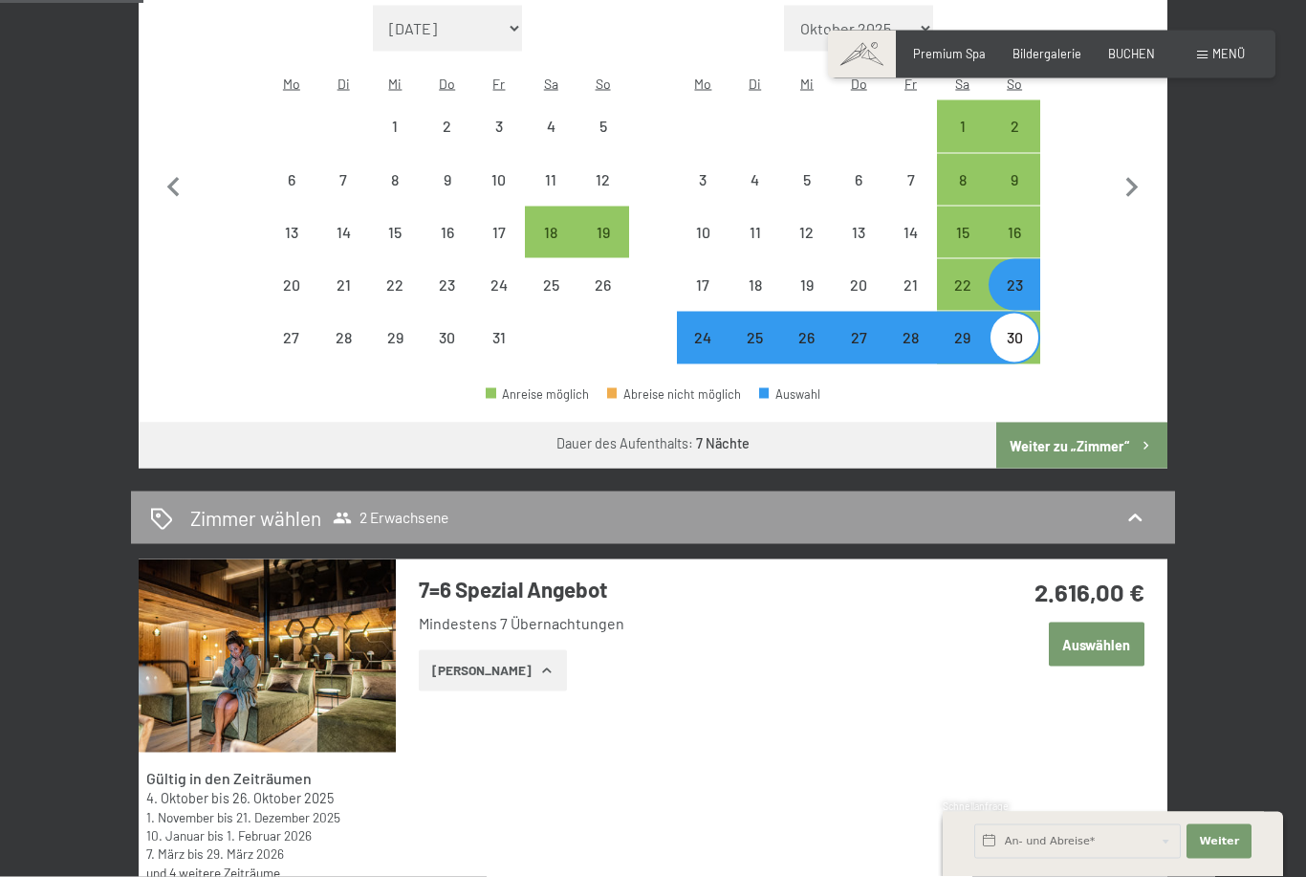
scroll to position [567, 0]
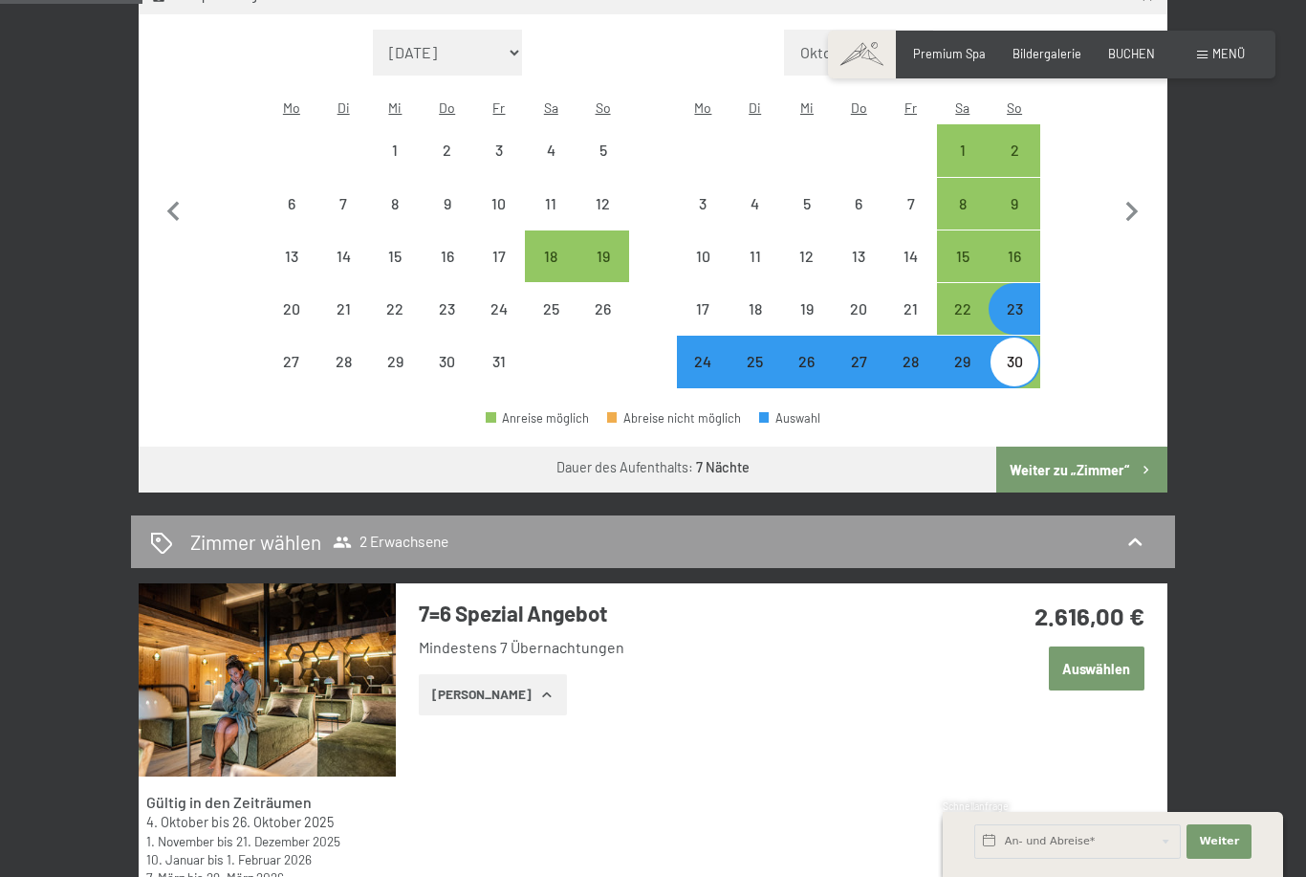
click at [1218, 56] on span "Menü" at bounding box center [1228, 53] width 33 height 15
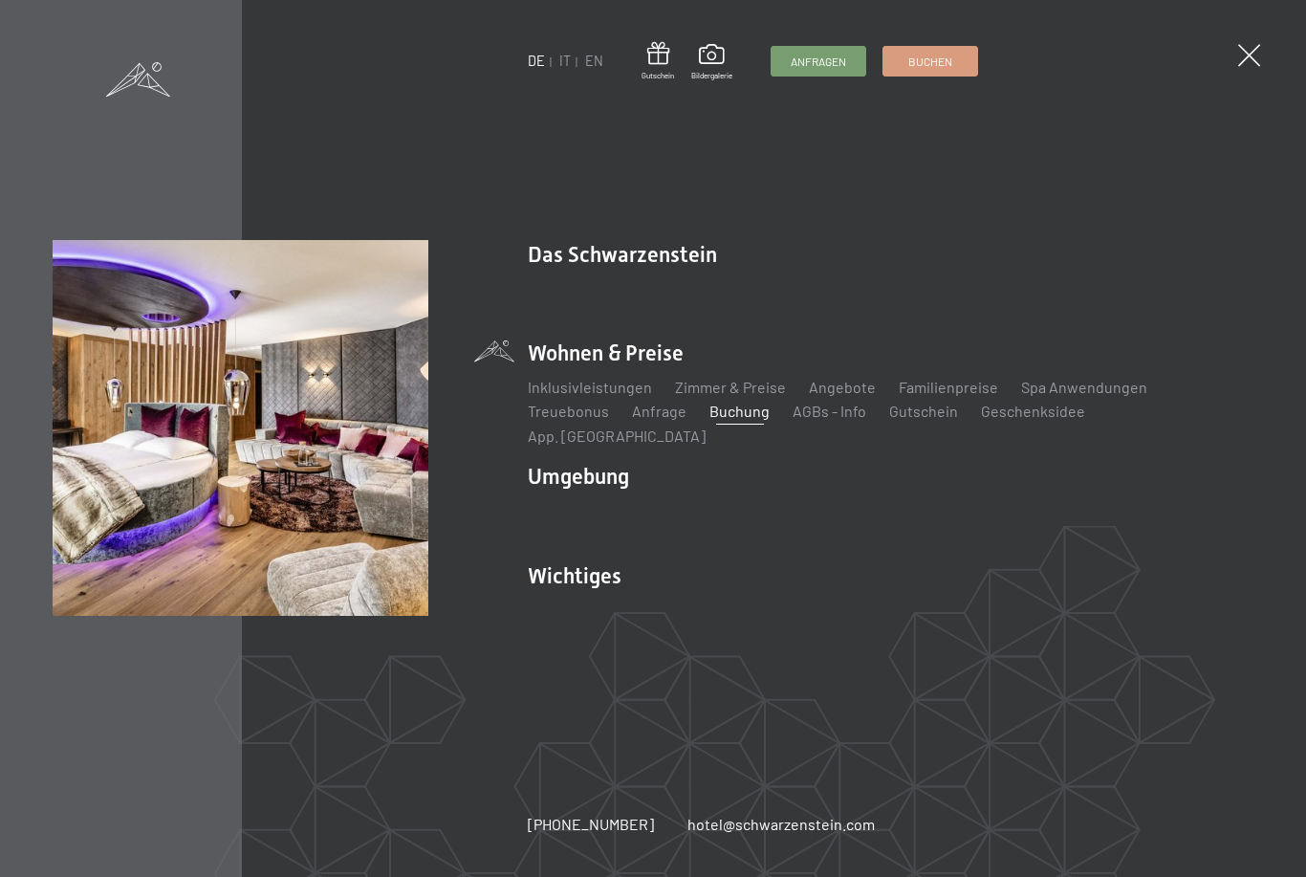
click at [938, 56] on span "Buchen" at bounding box center [930, 62] width 44 height 16
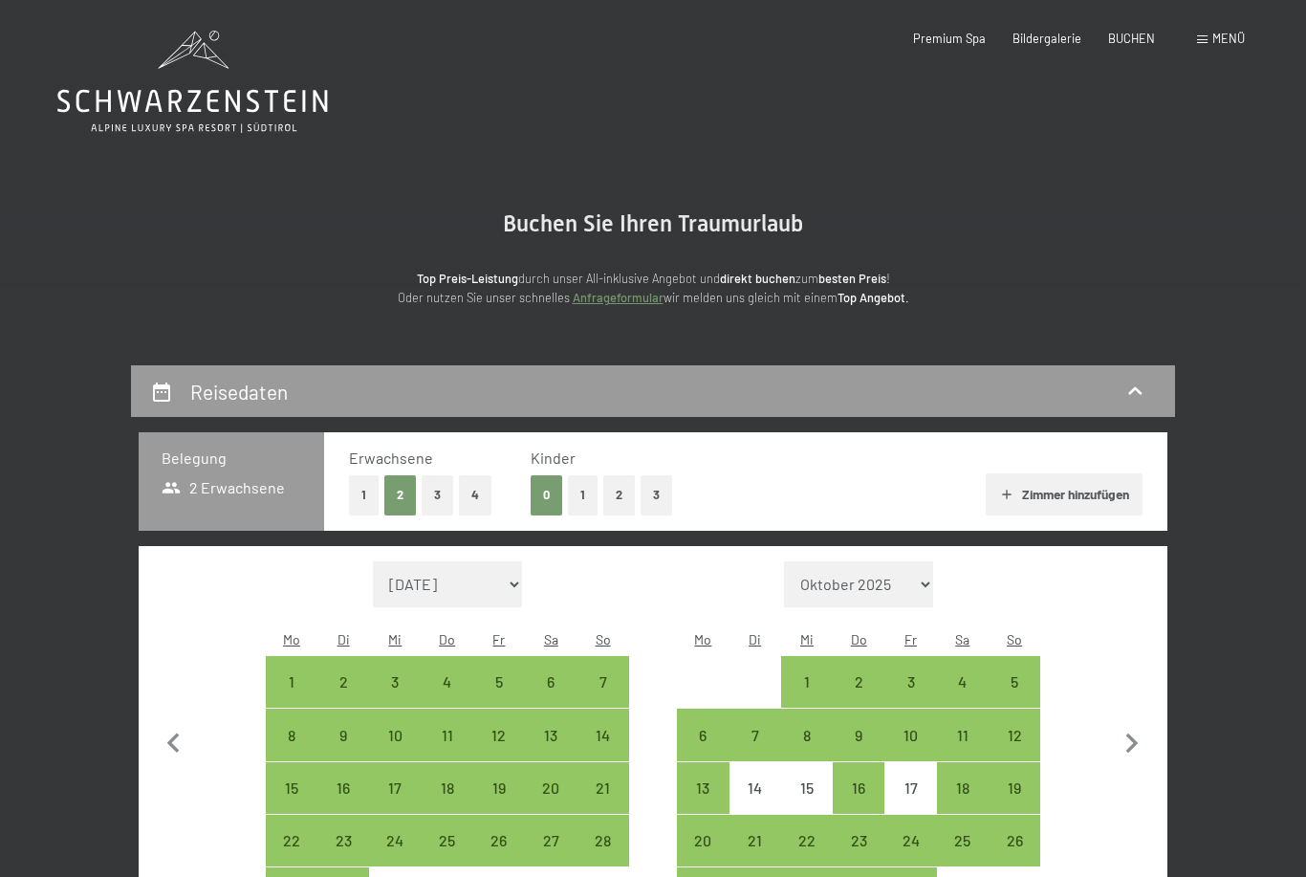
click at [1206, 34] on div "Menü" at bounding box center [1221, 39] width 48 height 17
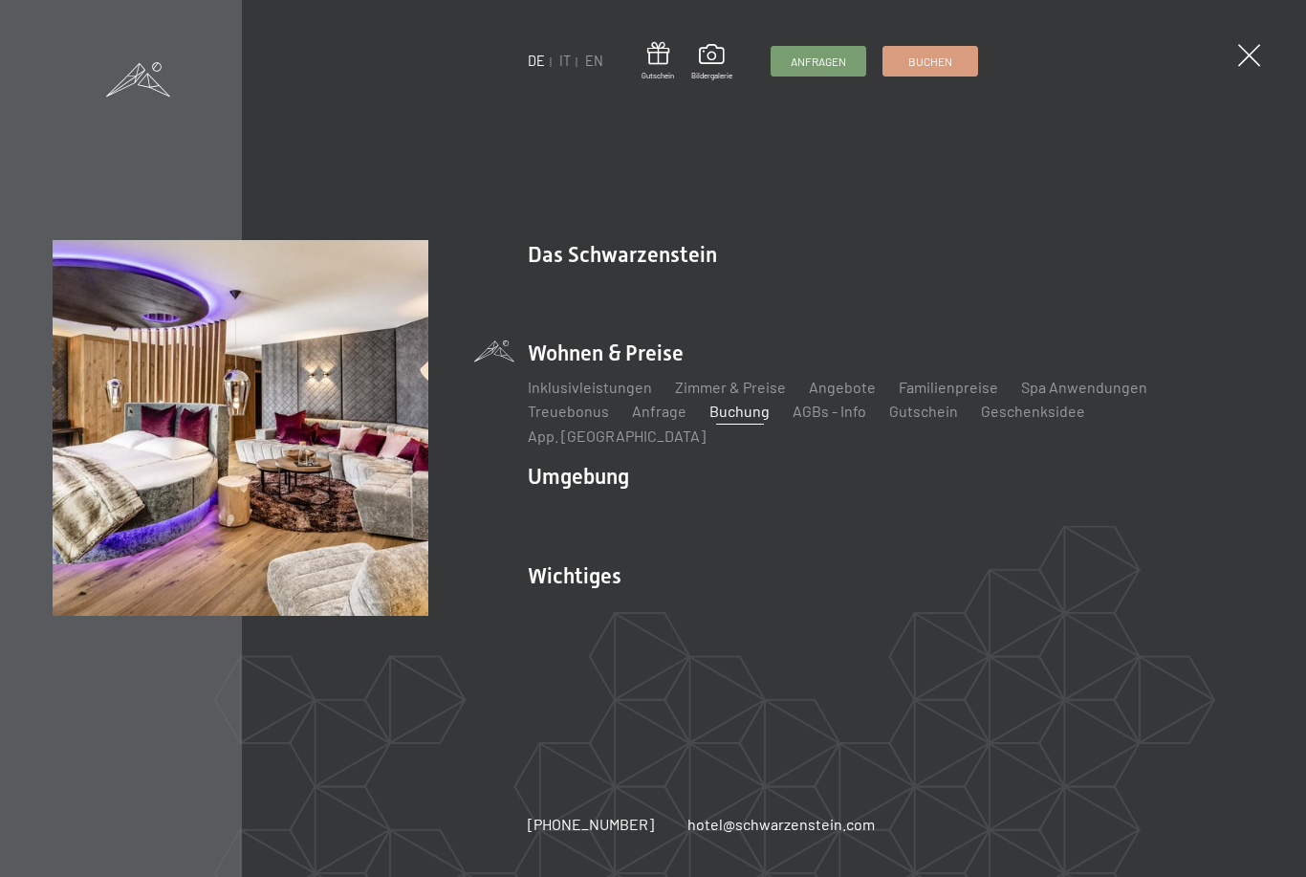
click at [830, 390] on link "Angebote" at bounding box center [842, 387] width 67 height 18
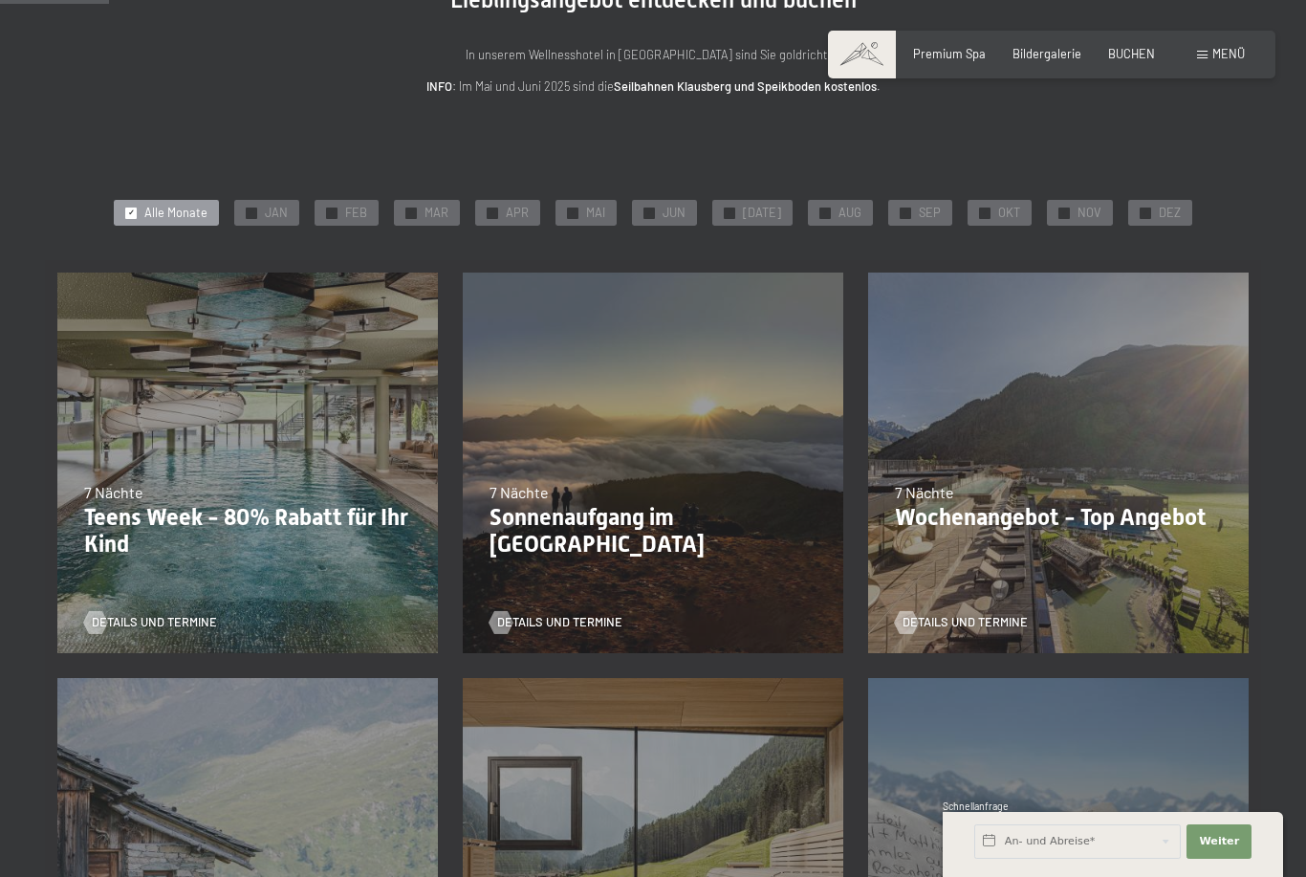
scroll to position [265, 0]
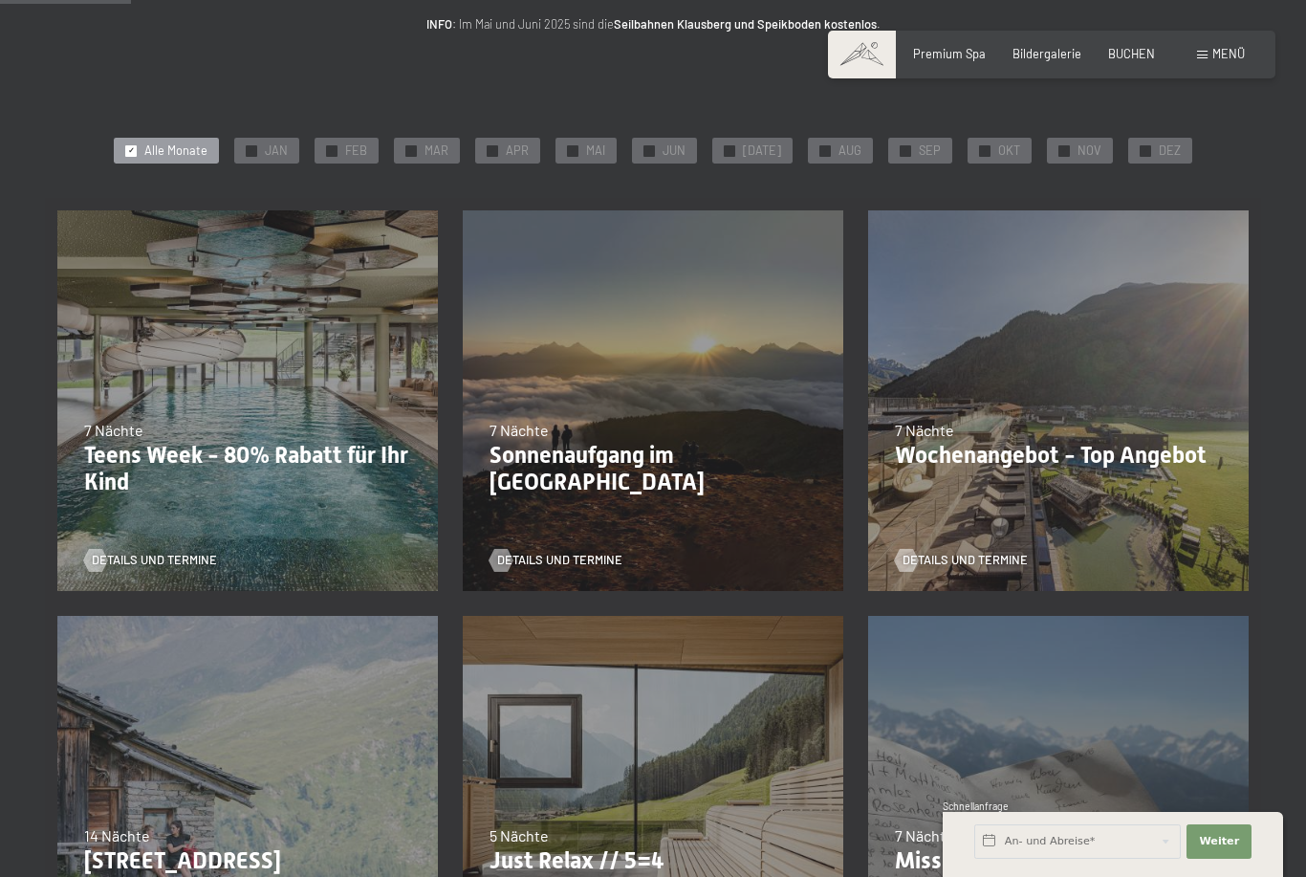
click at [1228, 451] on div "[DATE]–[DATE] 14.05.–[DATE] [DATE]–[DATE] 7 Nächte Wochenangebot - Top Angebot …" at bounding box center [1058, 400] width 405 height 405
click at [587, 158] on div "✓ MAI" at bounding box center [585, 151] width 61 height 27
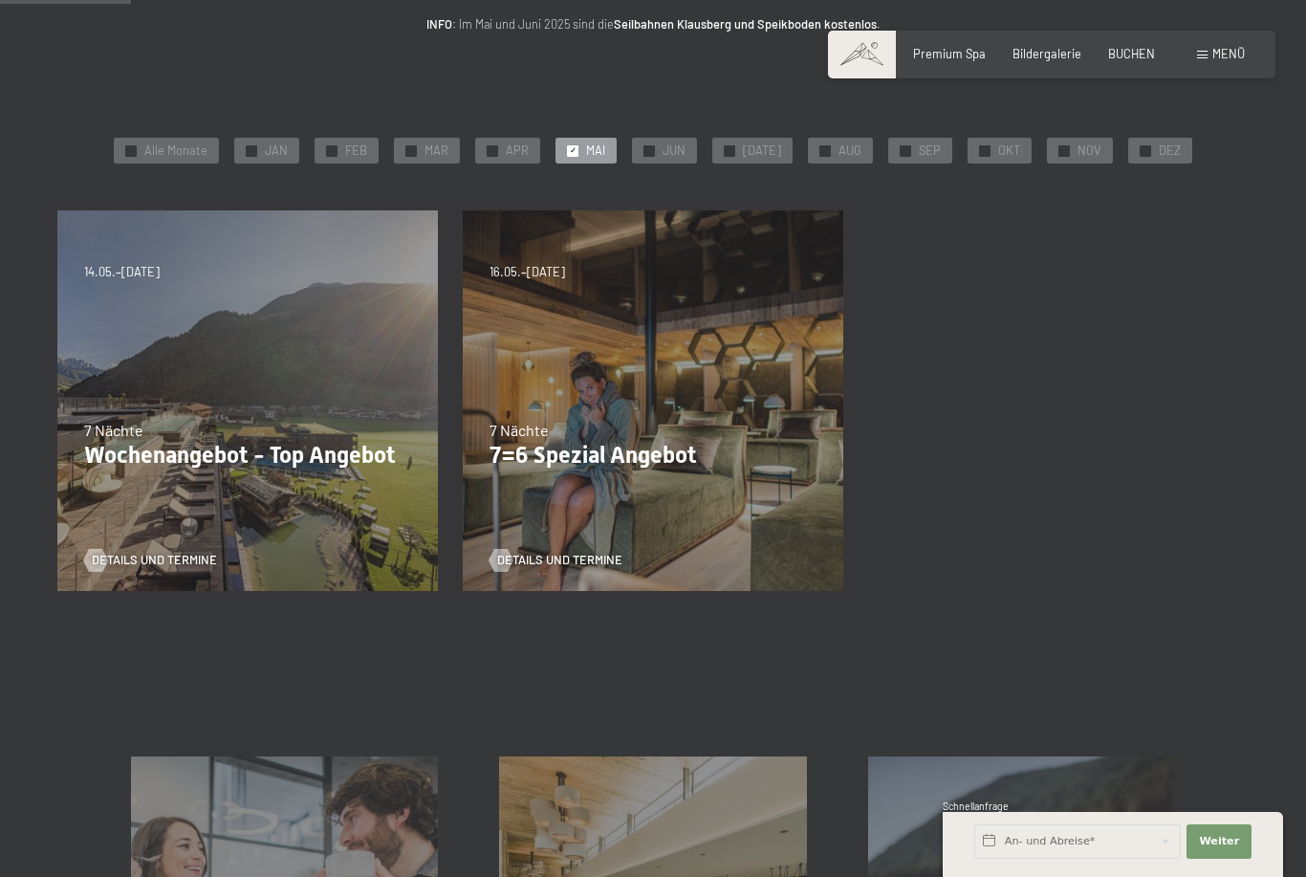
click at [655, 154] on div at bounding box center [648, 150] width 11 height 11
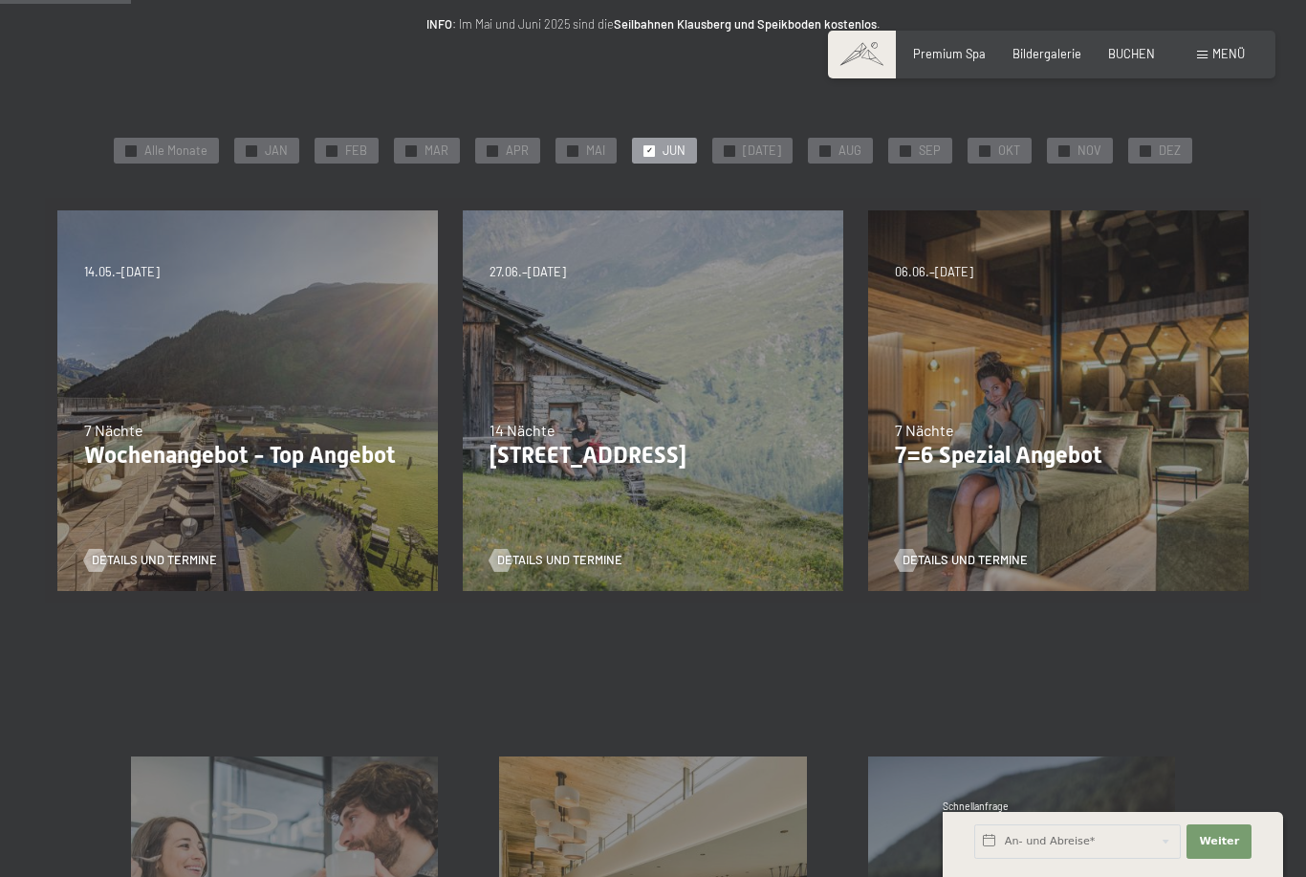
click at [733, 149] on span "✓" at bounding box center [730, 150] width 7 height 11
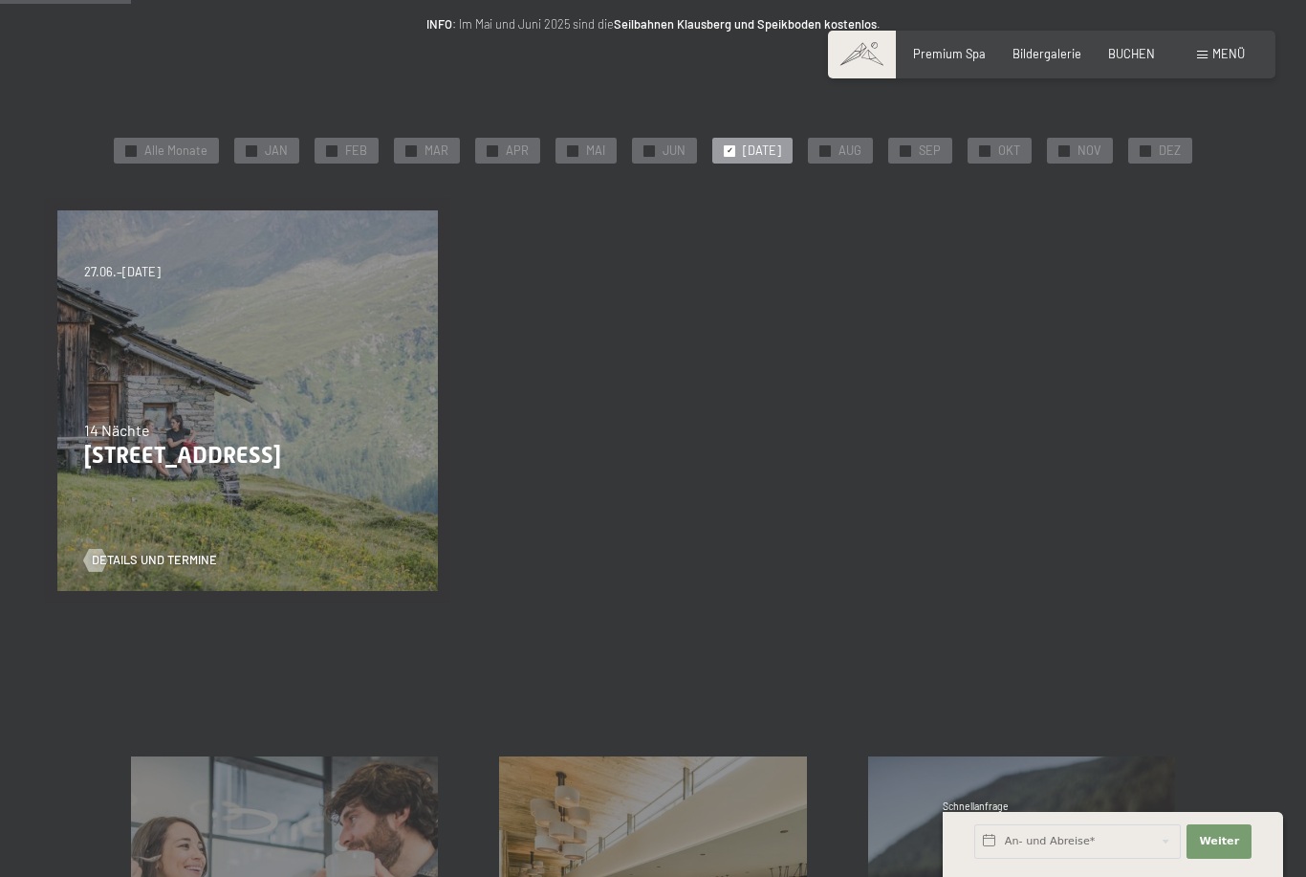
click at [822, 150] on span "✓" at bounding box center [825, 150] width 7 height 11
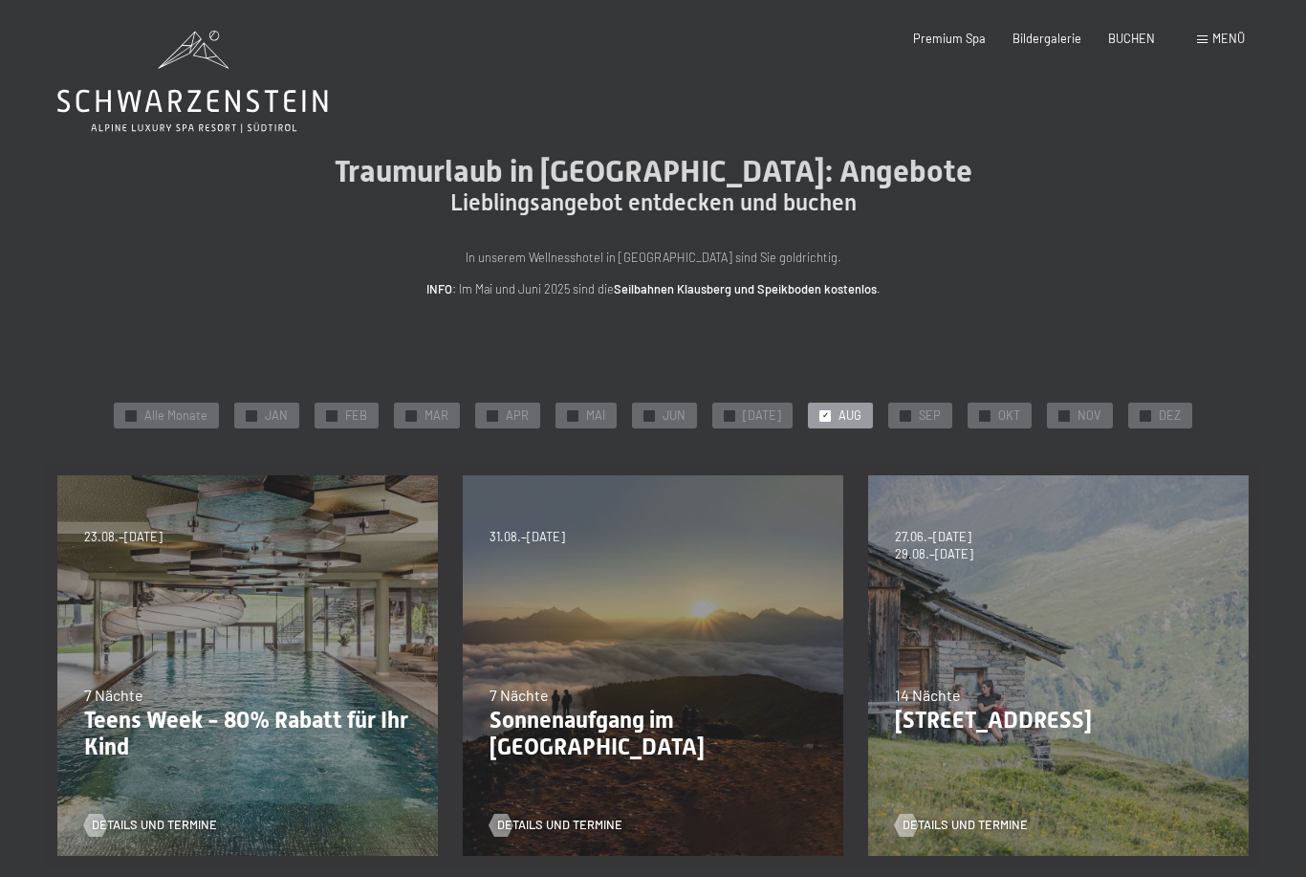
scroll to position [3, 0]
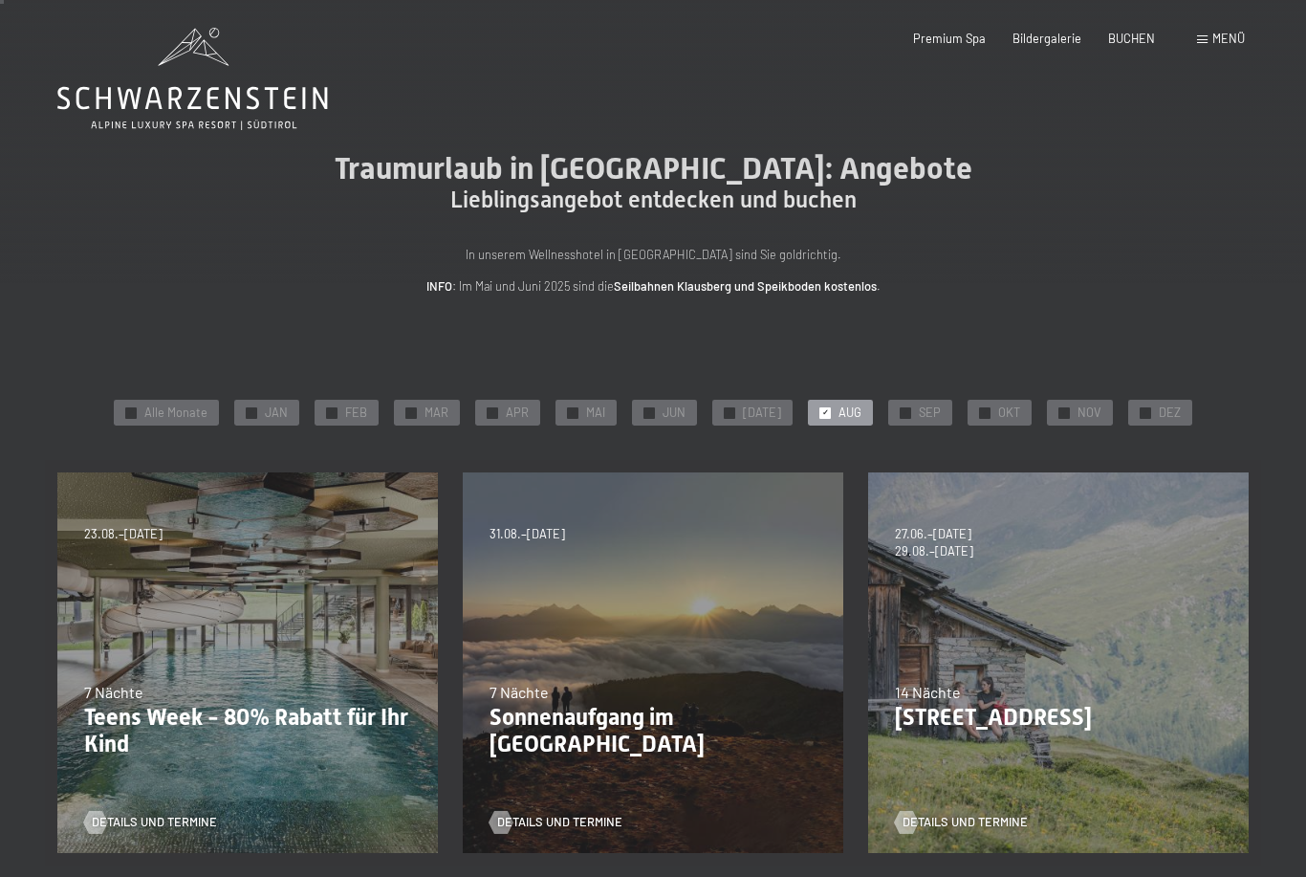
click at [1237, 714] on div "06.09.–[DATE] 27.06.–[DATE] 29.08.–[DATE] 14 Nächte Bleibe 14, zahle 13 Details…" at bounding box center [1058, 662] width 405 height 405
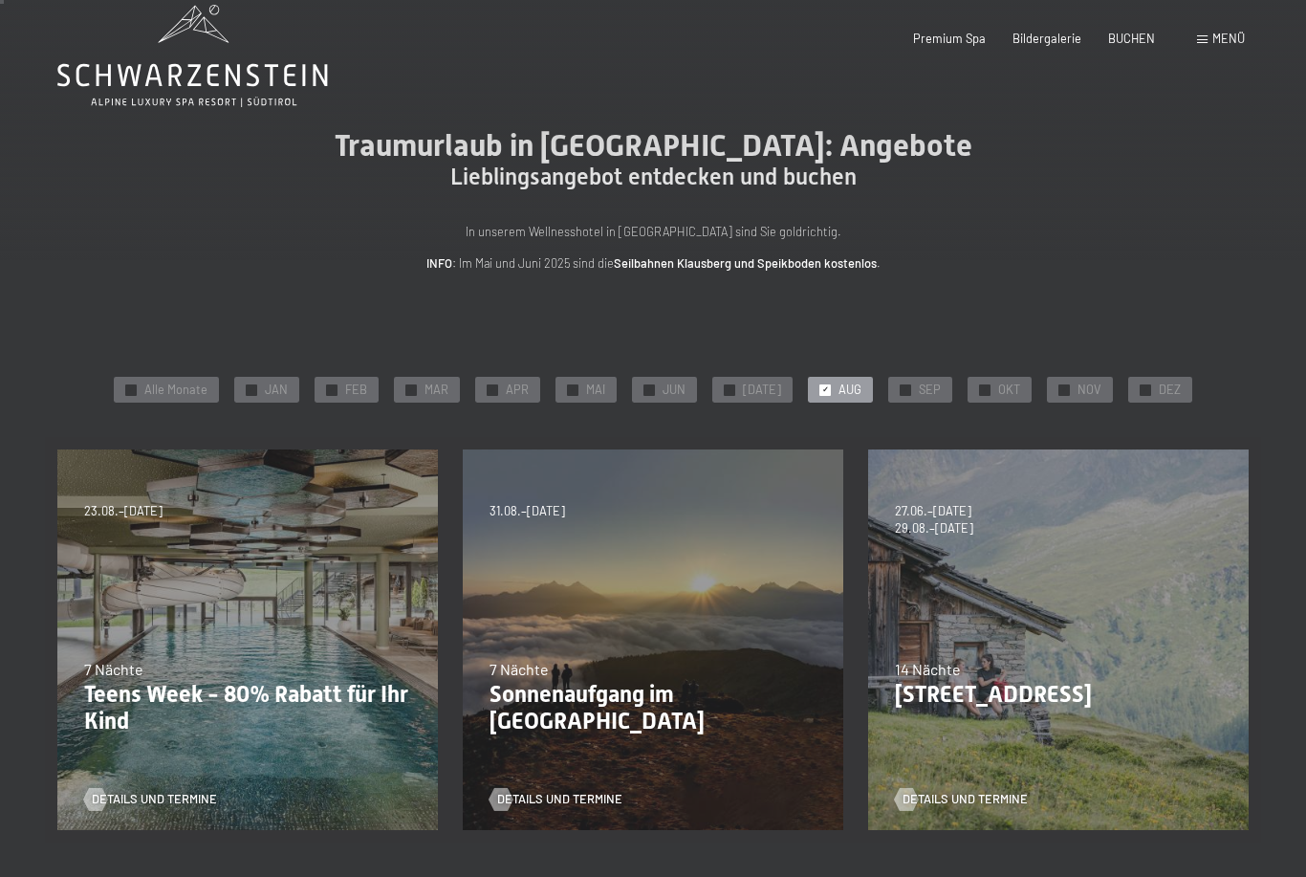
scroll to position [28, 0]
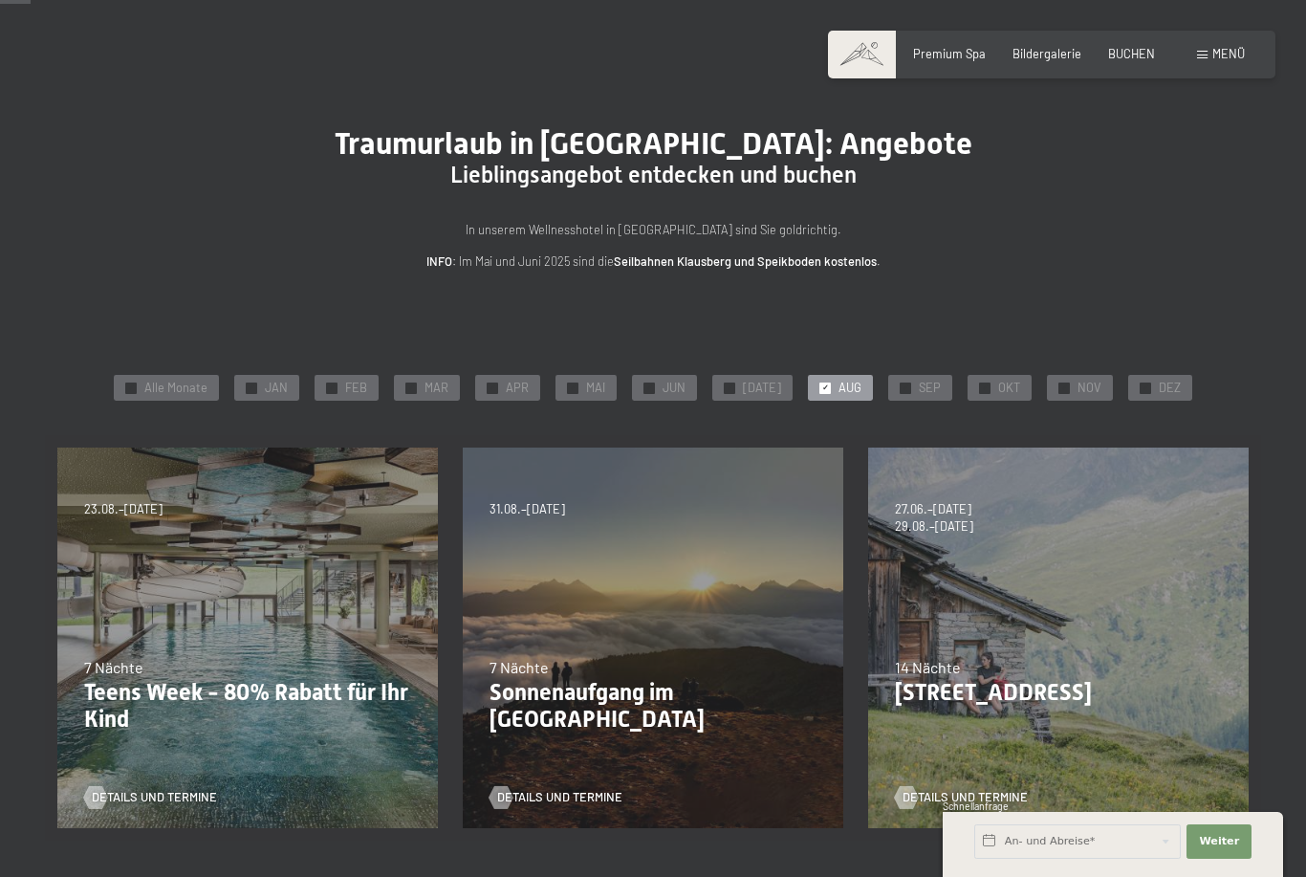
click at [982, 385] on span "✓" at bounding box center [985, 387] width 7 height 11
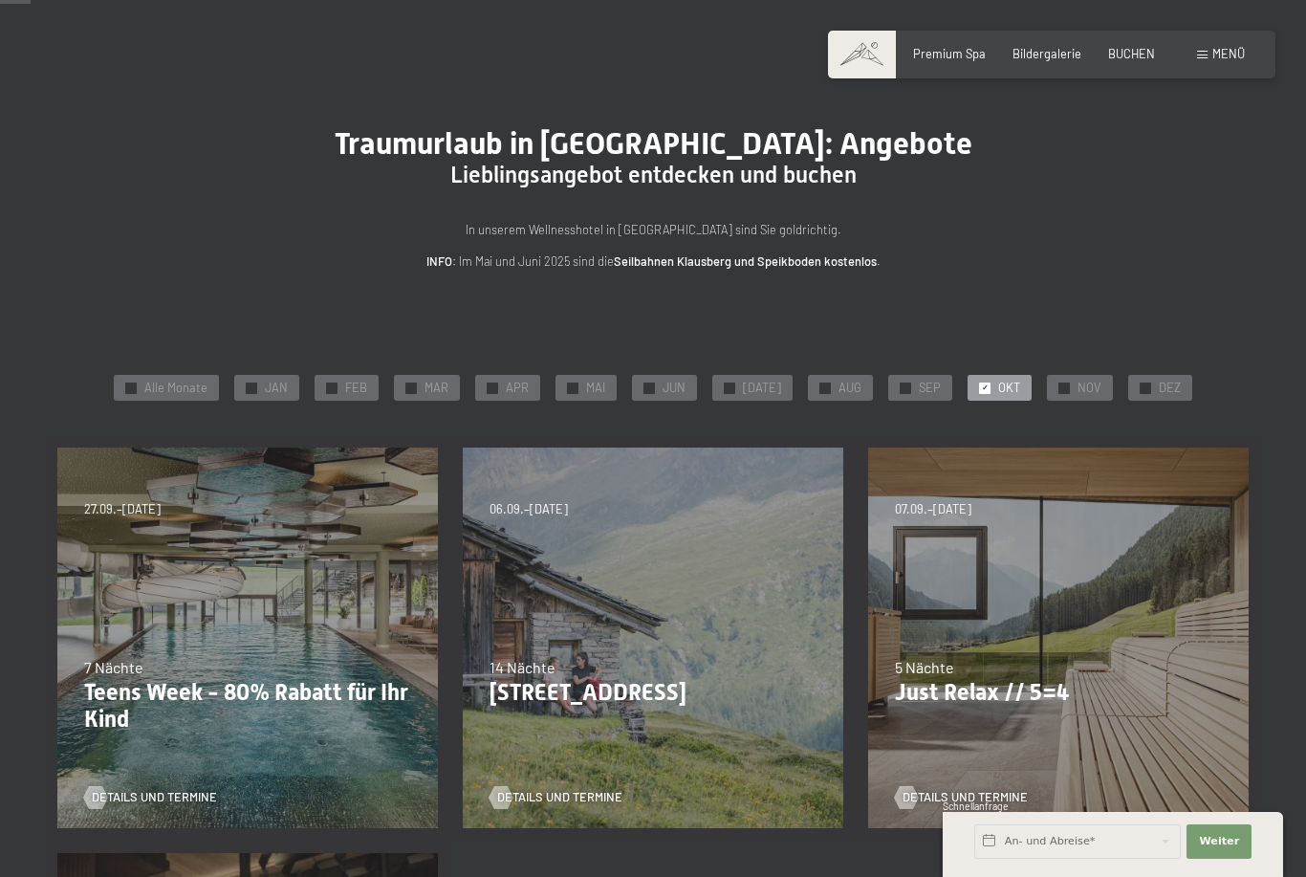
scroll to position [27, 0]
